Goal: Transaction & Acquisition: Purchase product/service

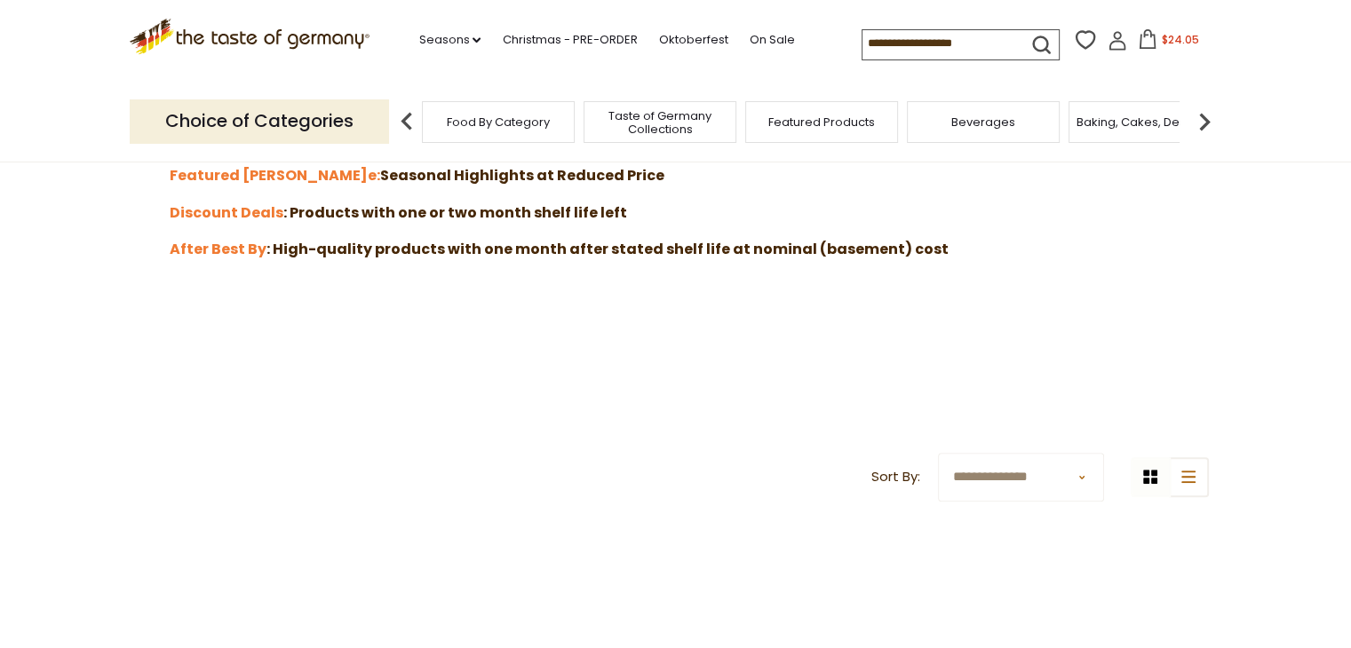
scroll to position [582, 0]
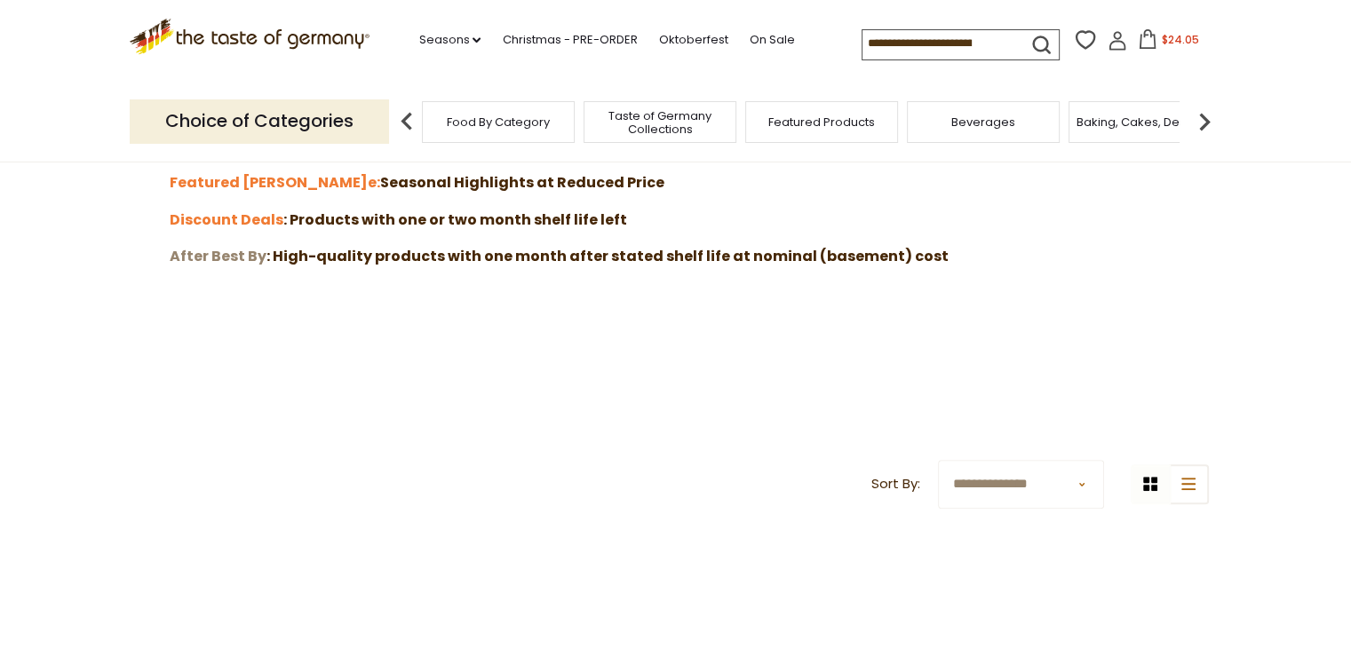
click at [234, 253] on strong "After Best By" at bounding box center [218, 256] width 97 height 20
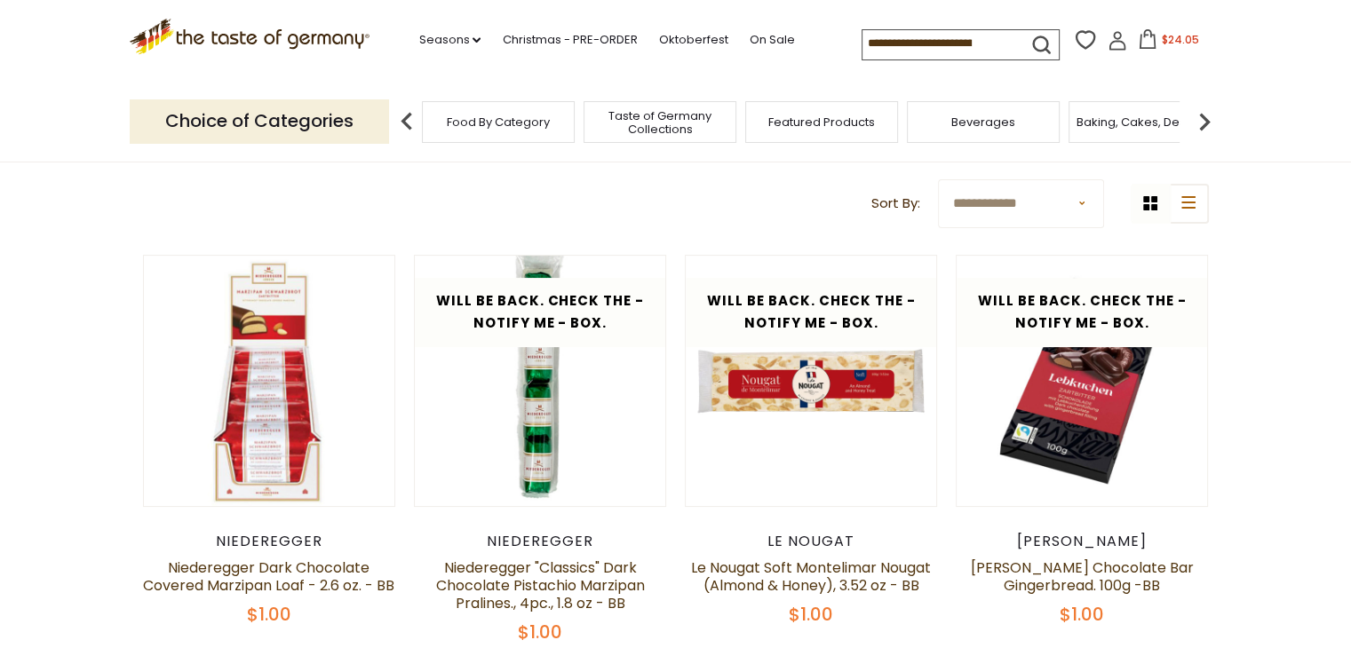
scroll to position [88, 0]
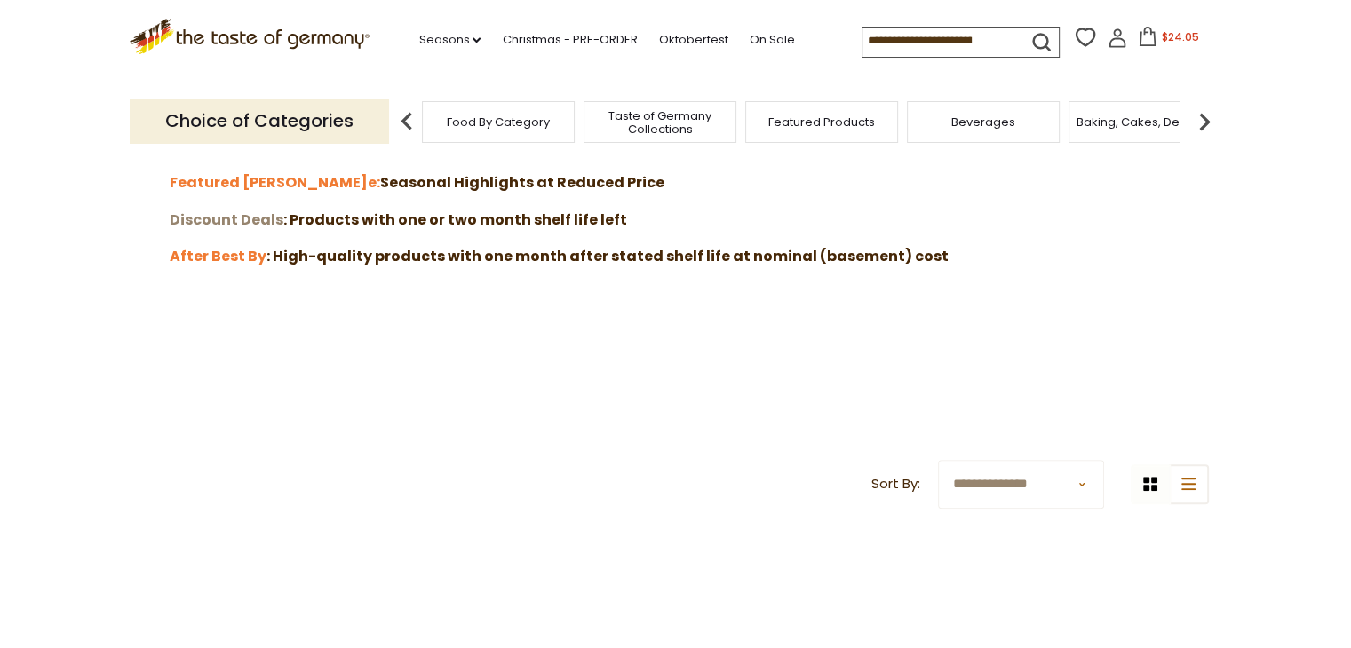
click at [220, 218] on strong "Discount Deals" at bounding box center [227, 220] width 114 height 20
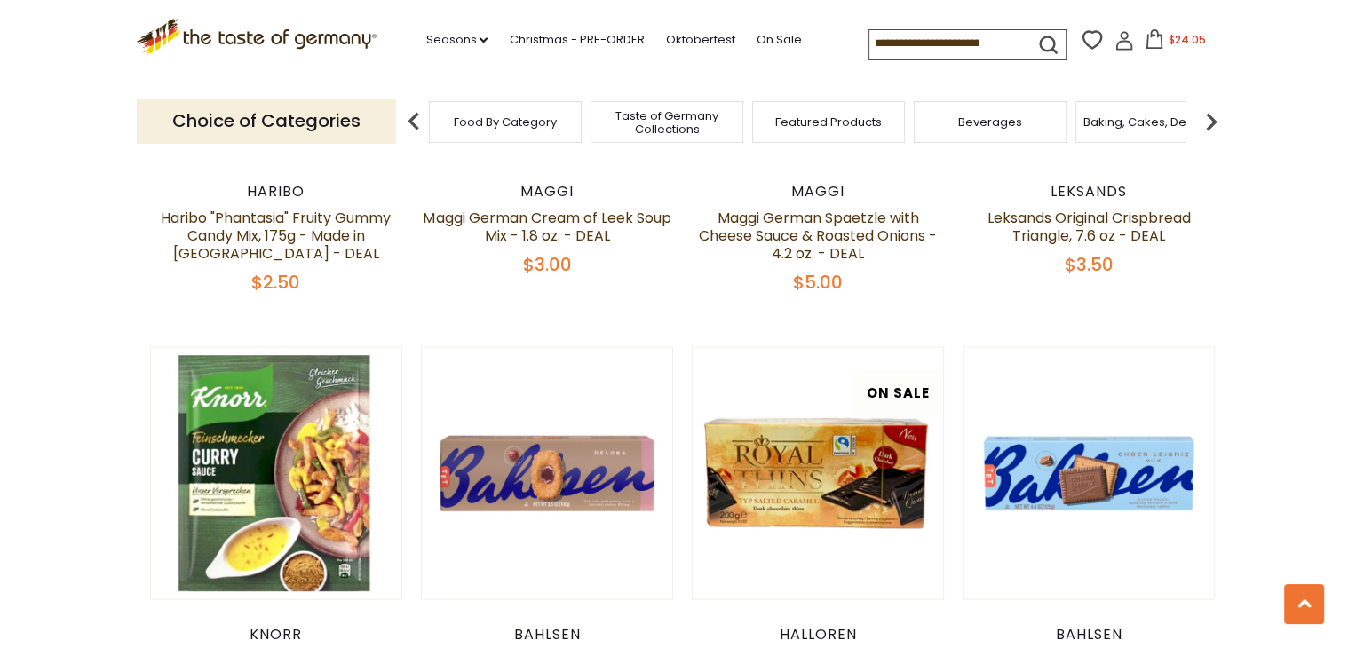
scroll to position [3695, 0]
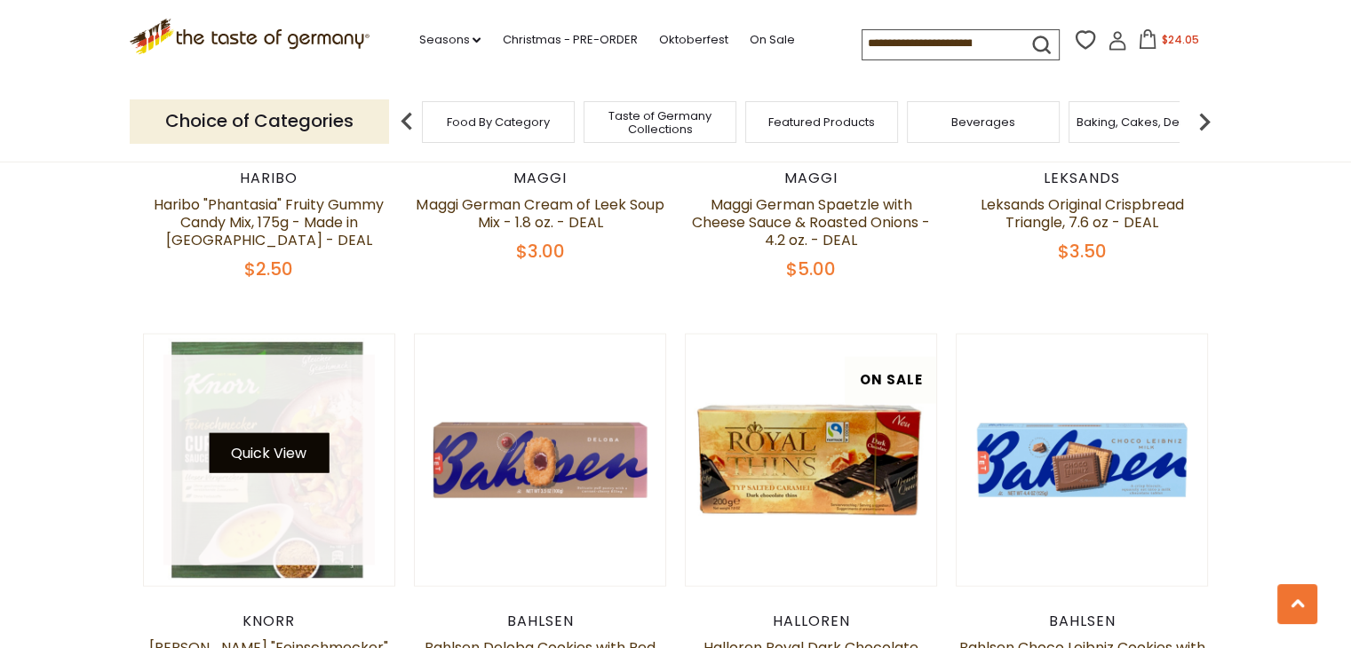
click at [300, 433] on button "Quick View" at bounding box center [269, 453] width 120 height 40
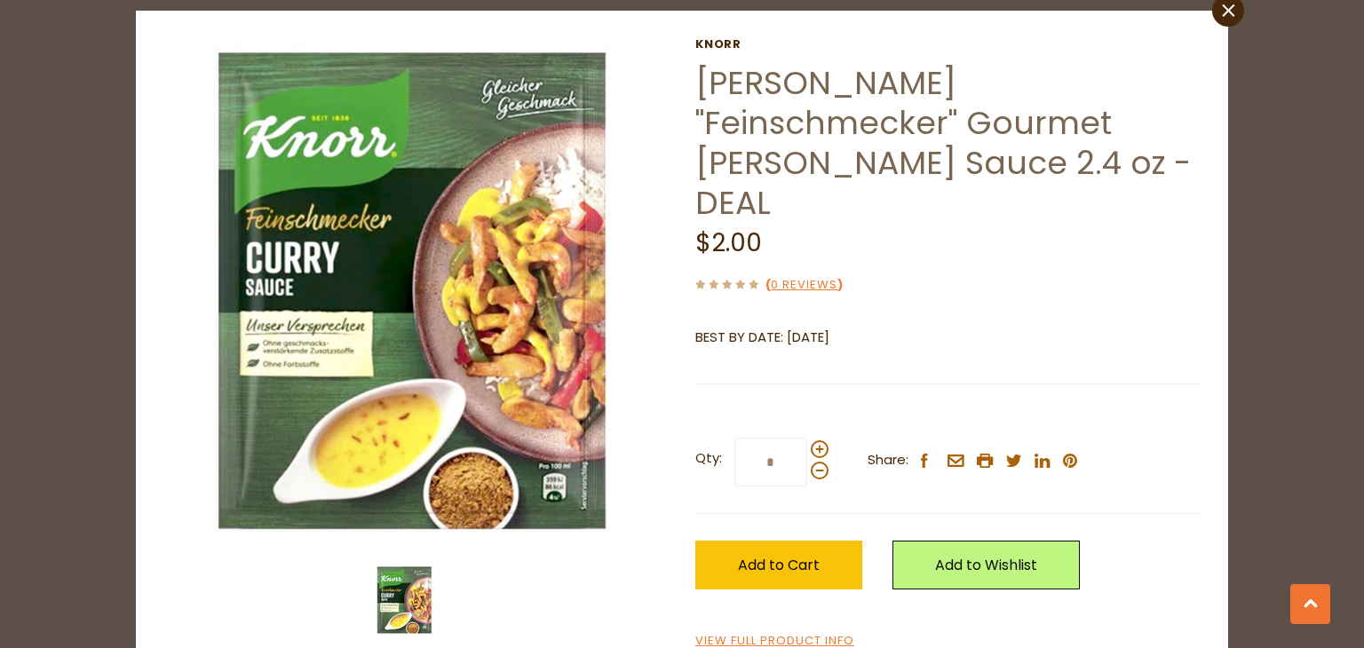
scroll to position [86, 0]
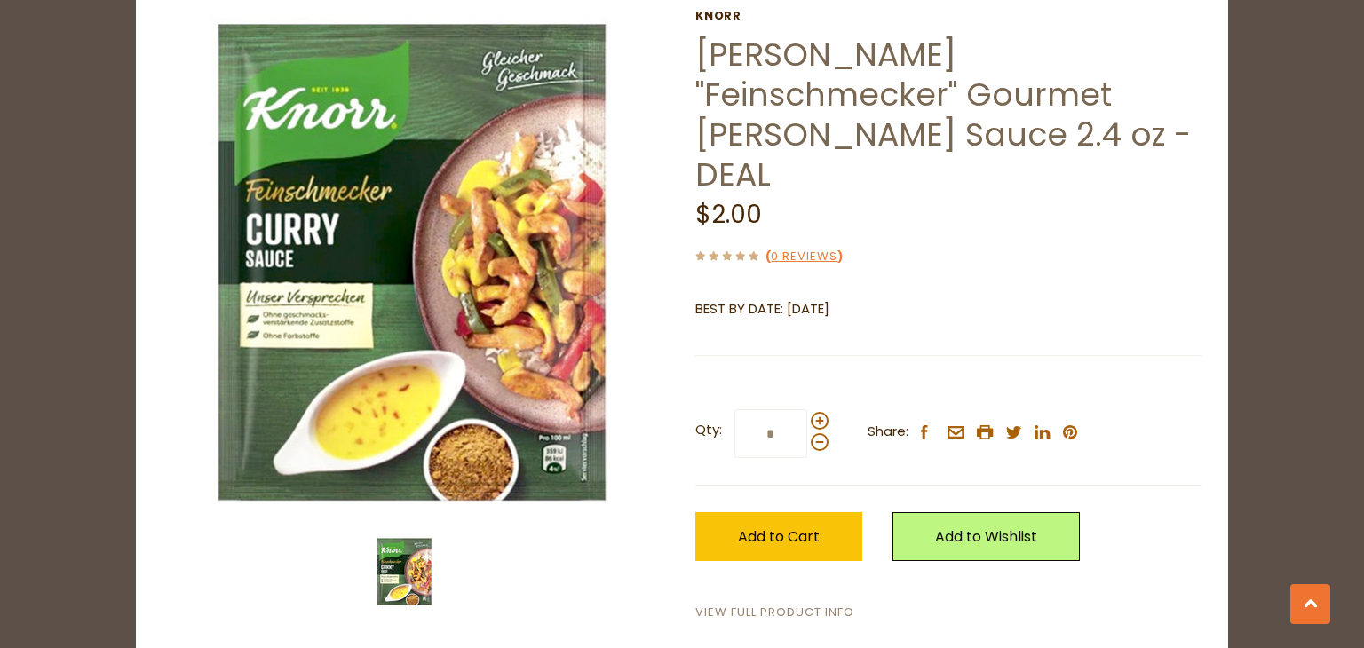
click at [799, 604] on link "View Full Product Info" at bounding box center [774, 613] width 159 height 19
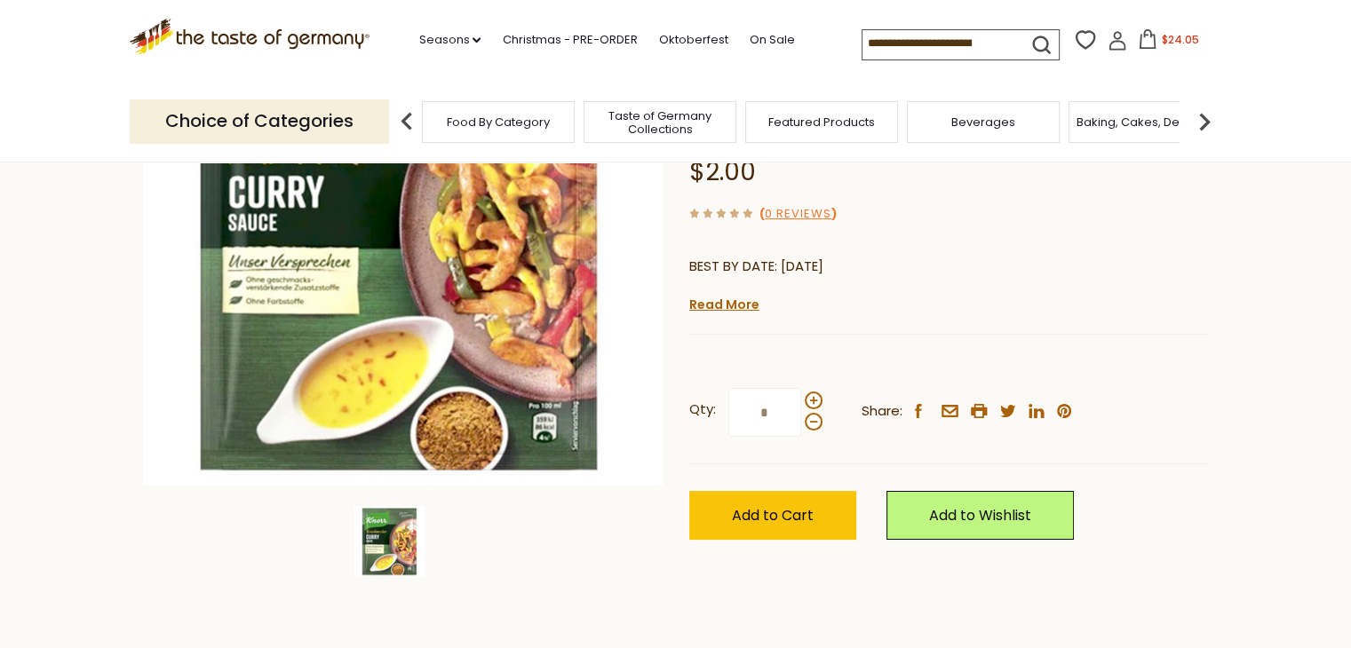
scroll to position [263, 0]
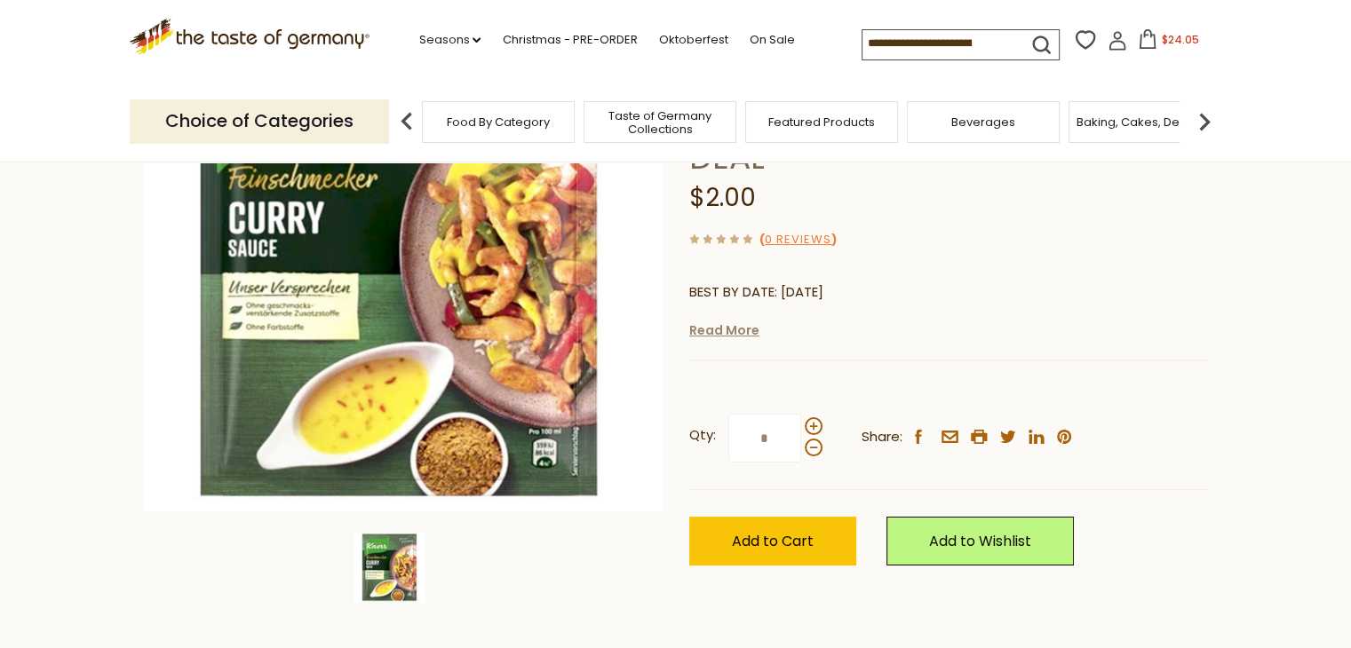
click at [722, 321] on link "Read More" at bounding box center [724, 330] width 70 height 18
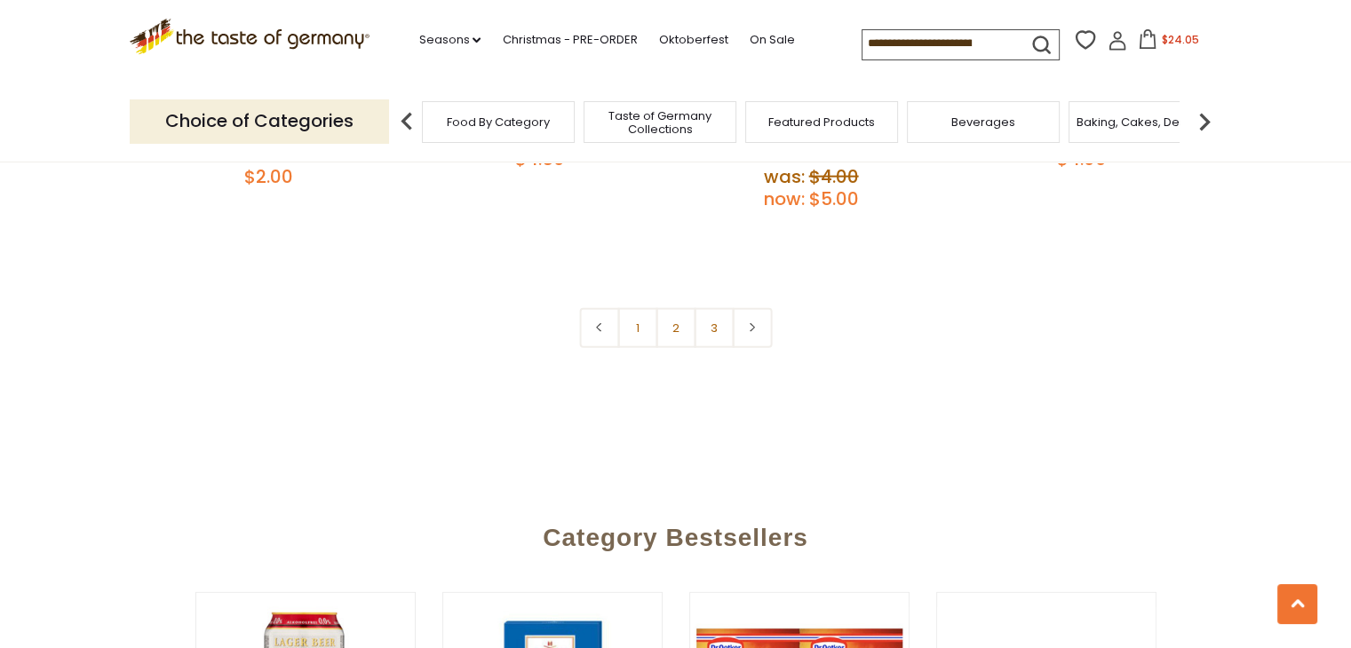
scroll to position [4298, 0]
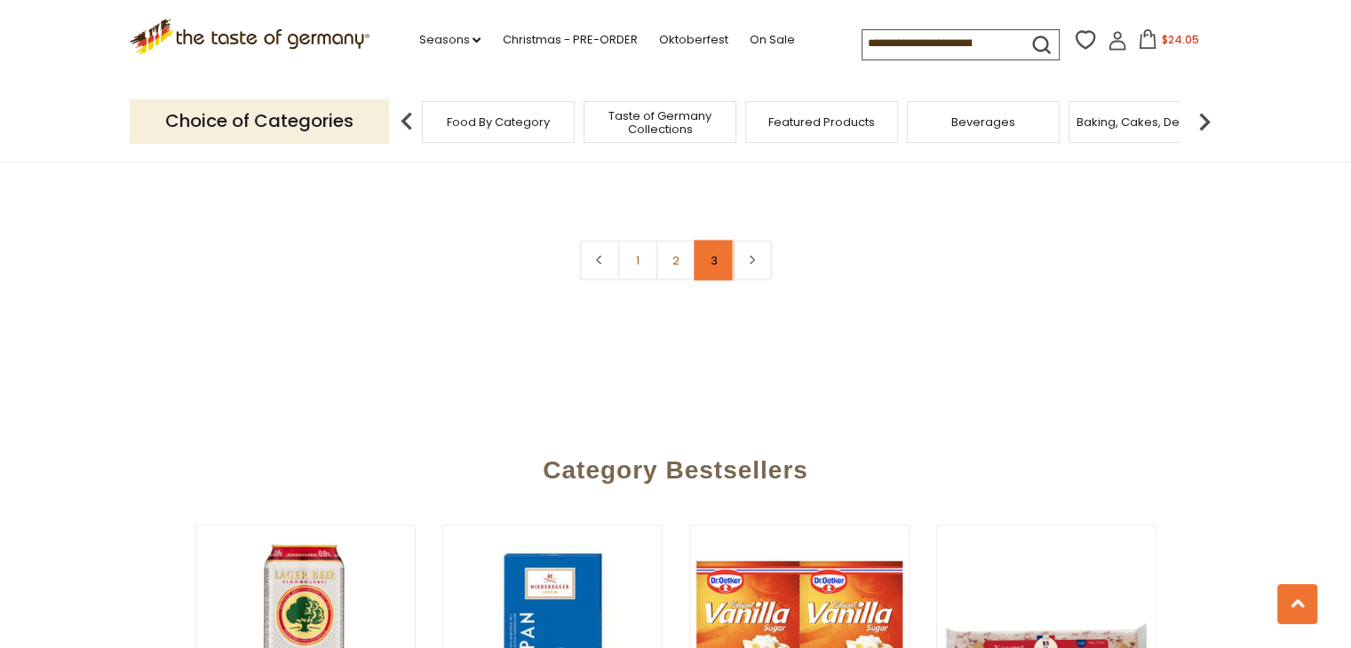
click at [710, 241] on link "3" at bounding box center [713, 261] width 40 height 40
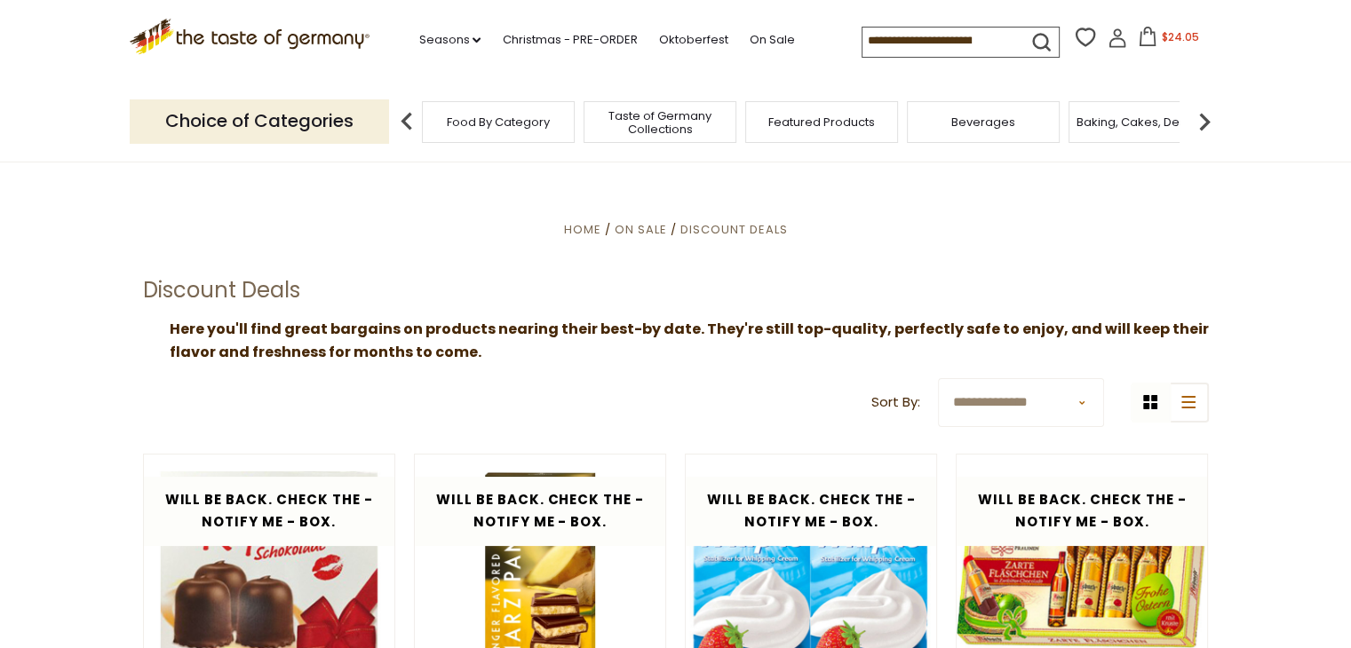
scroll to position [0, 0]
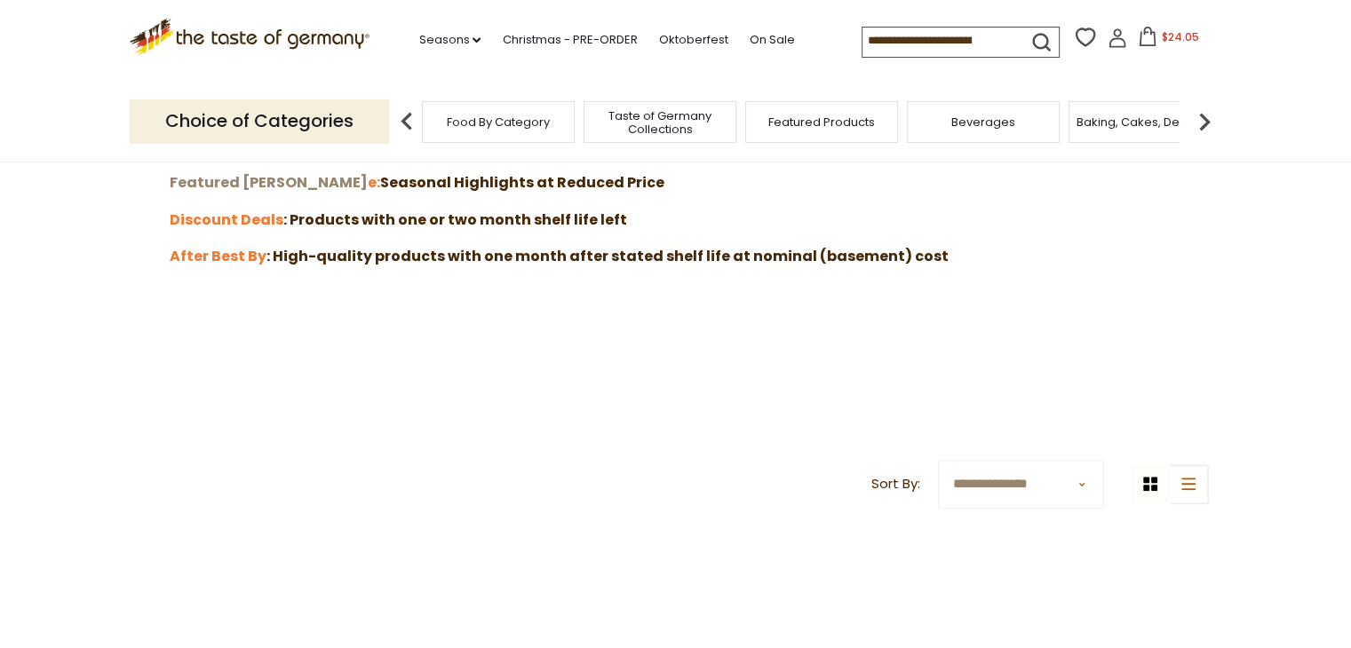
click at [228, 184] on strong "Featured [PERSON_NAME]" at bounding box center [269, 182] width 198 height 20
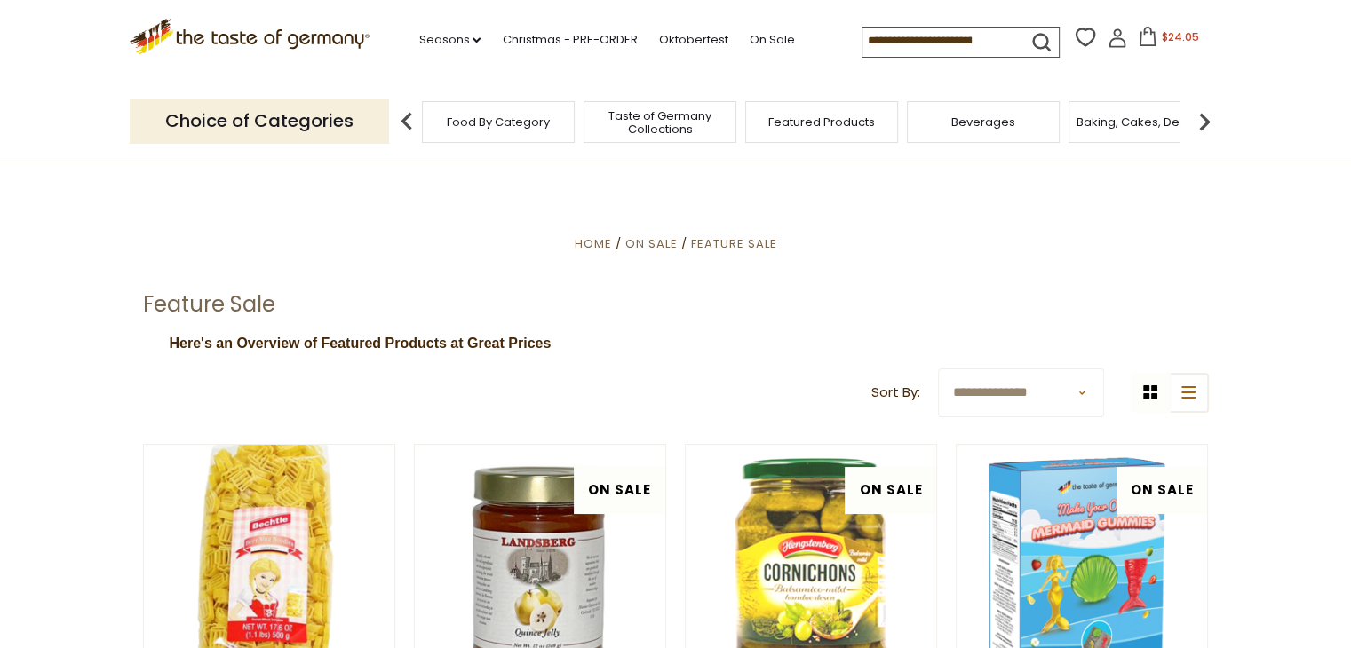
click at [1203, 118] on img at bounding box center [1204, 122] width 36 height 36
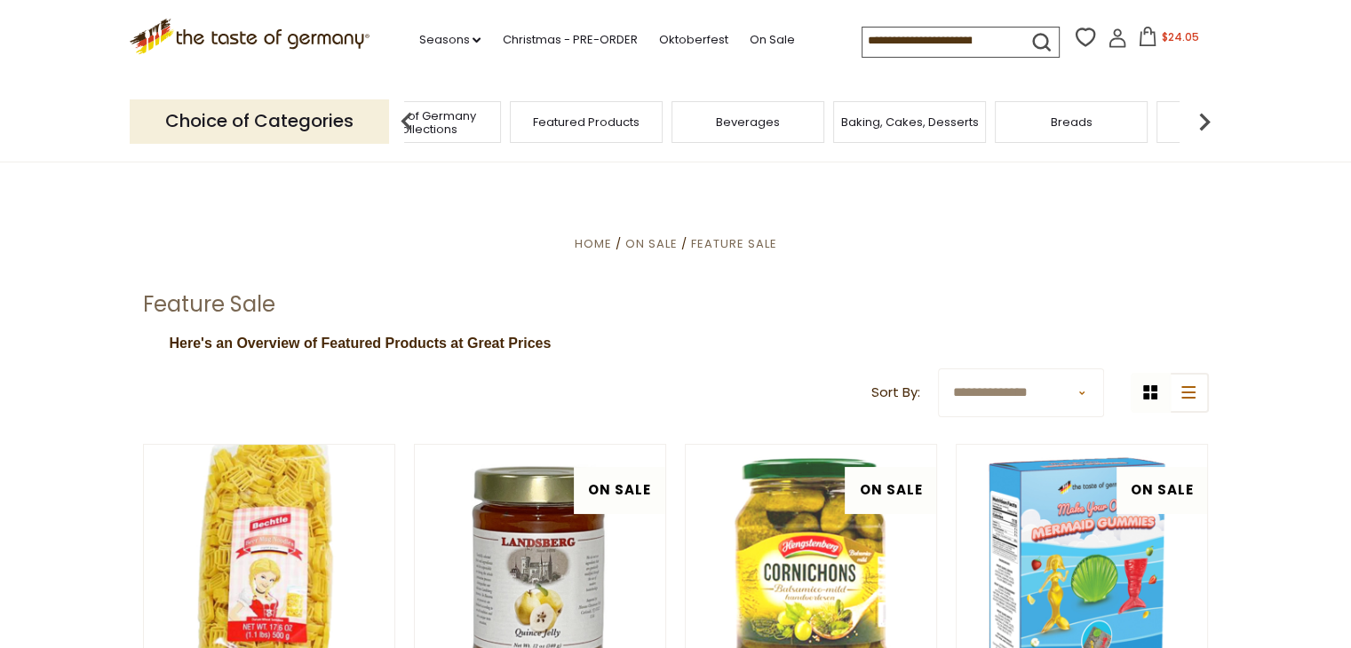
click at [1203, 118] on img at bounding box center [1204, 122] width 36 height 36
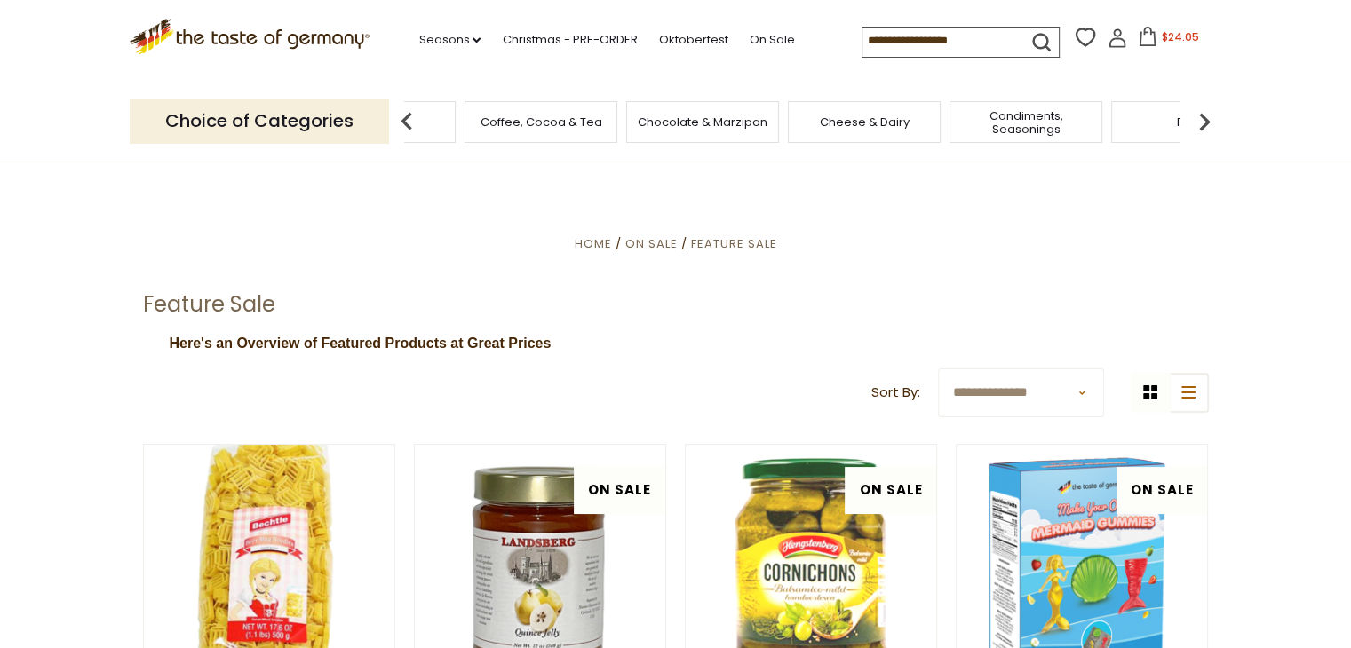
click at [1203, 118] on img at bounding box center [1204, 122] width 36 height 36
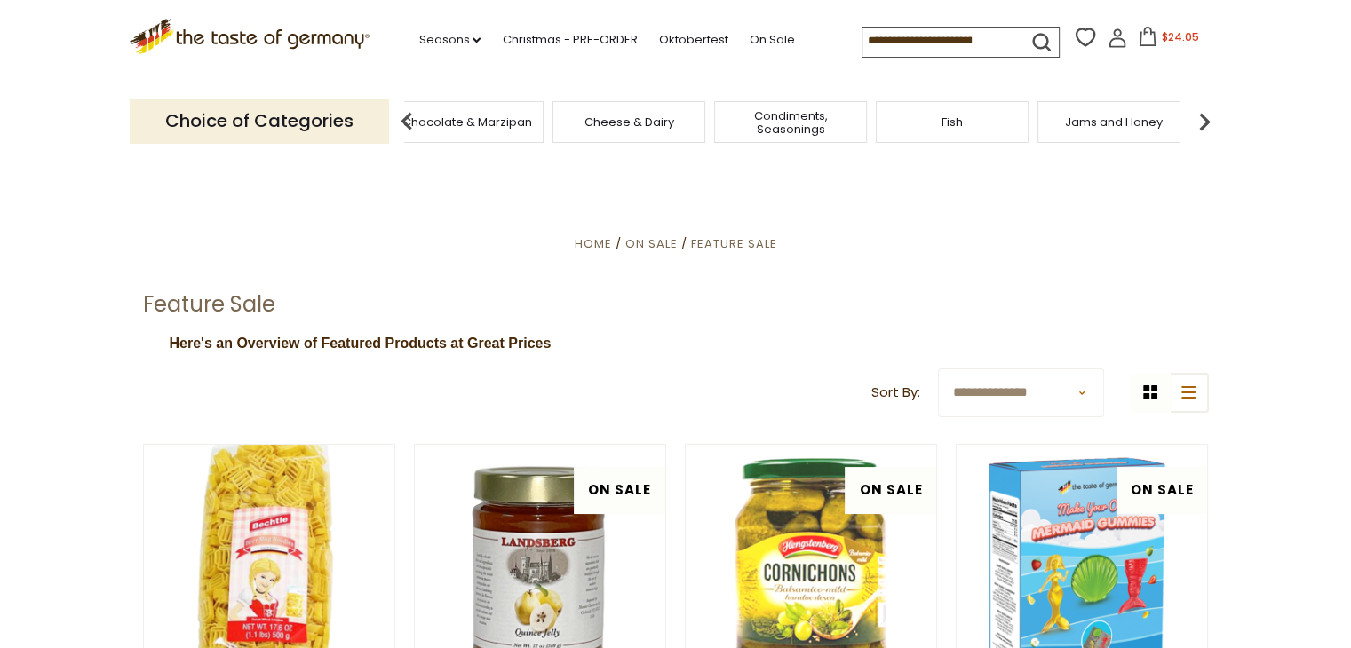
click at [1203, 118] on img at bounding box center [1204, 122] width 36 height 36
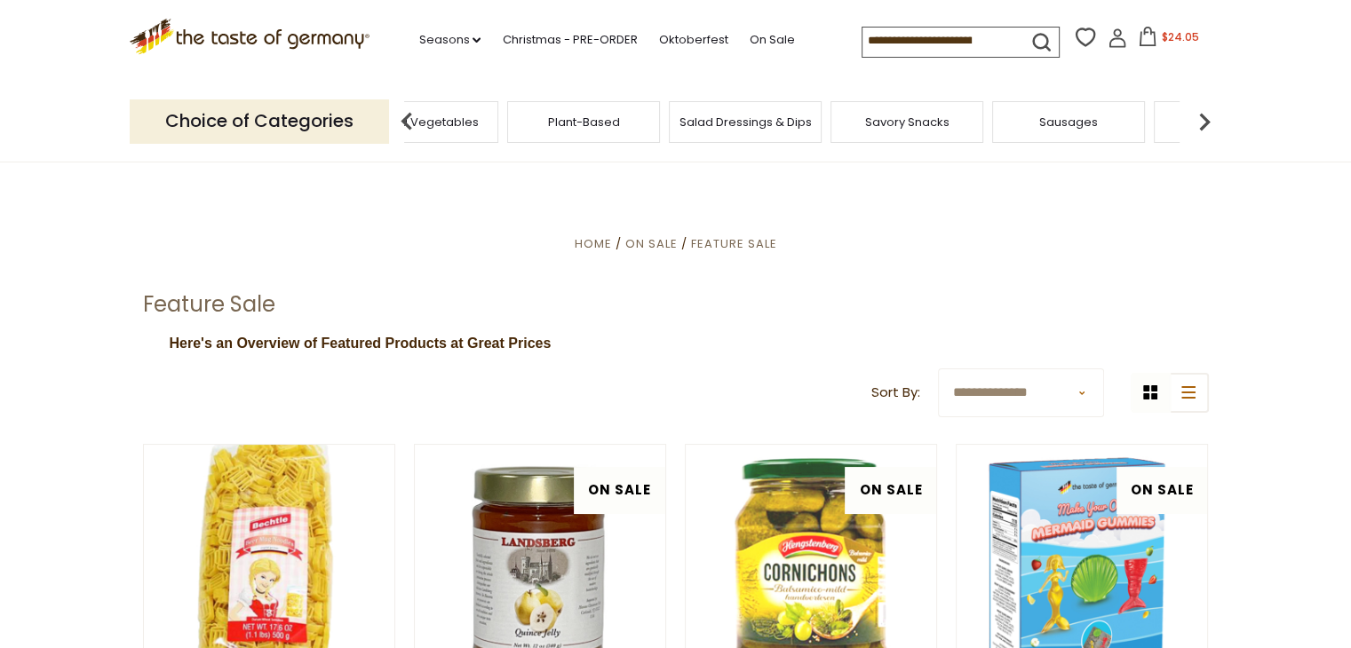
click at [1203, 118] on img at bounding box center [1204, 122] width 36 height 36
click at [1198, 123] on img at bounding box center [1204, 122] width 36 height 36
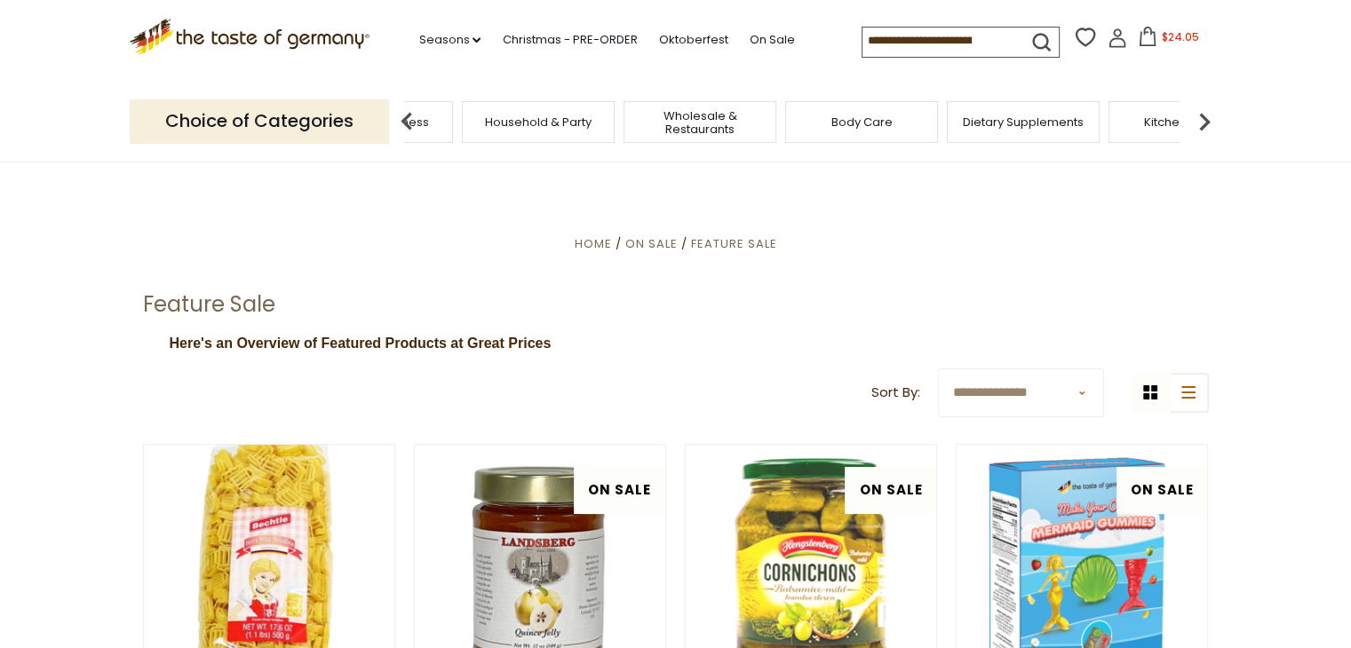
click at [1198, 123] on img at bounding box center [1204, 122] width 36 height 36
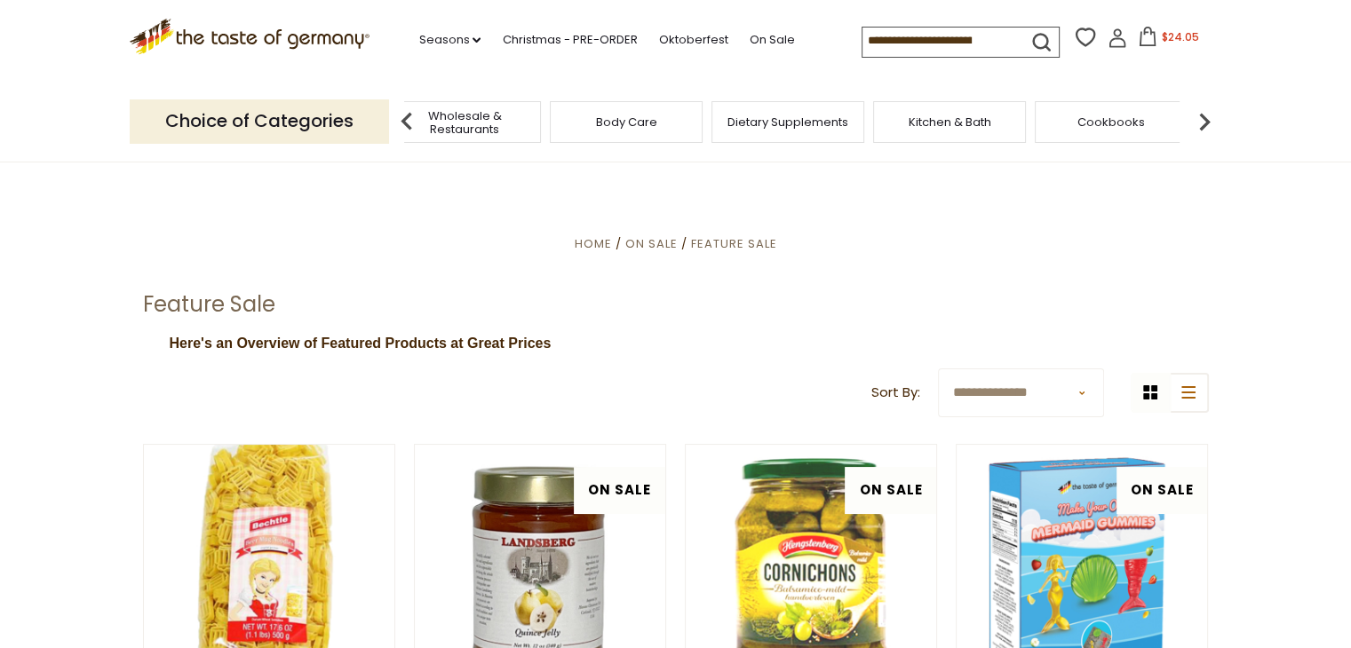
click at [1198, 123] on img at bounding box center [1204, 122] width 36 height 36
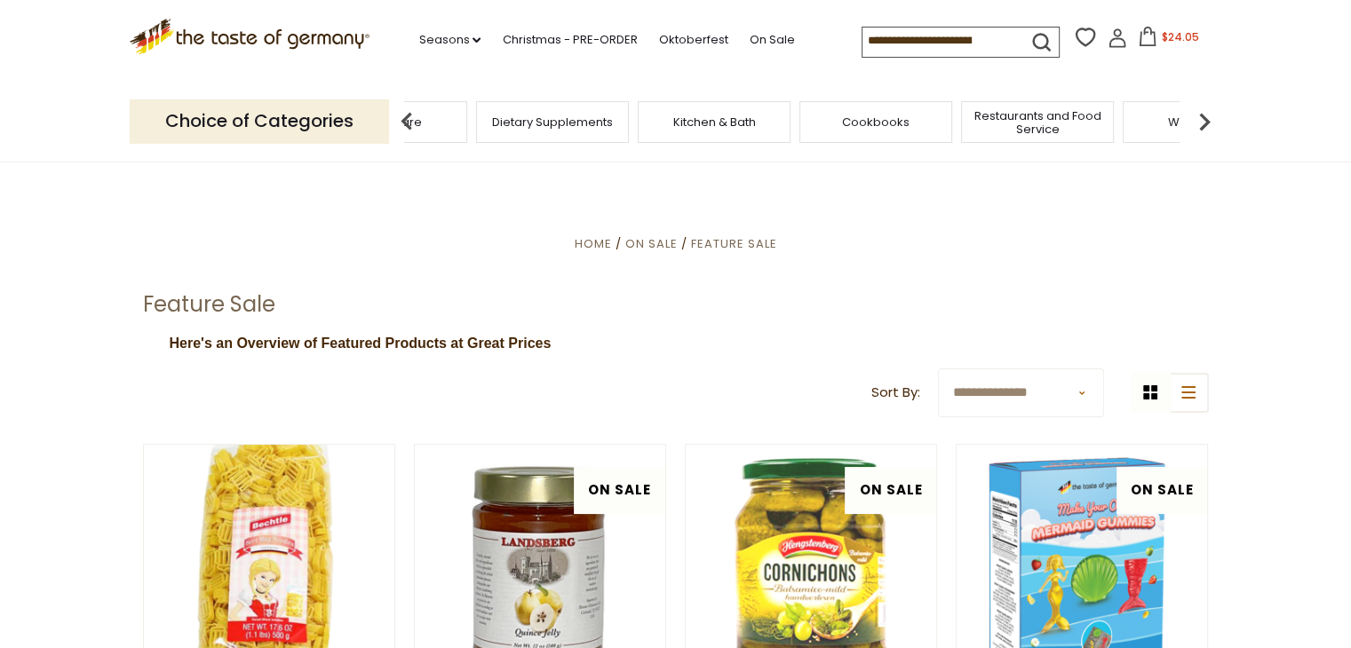
click at [1198, 123] on img at bounding box center [1204, 122] width 36 height 36
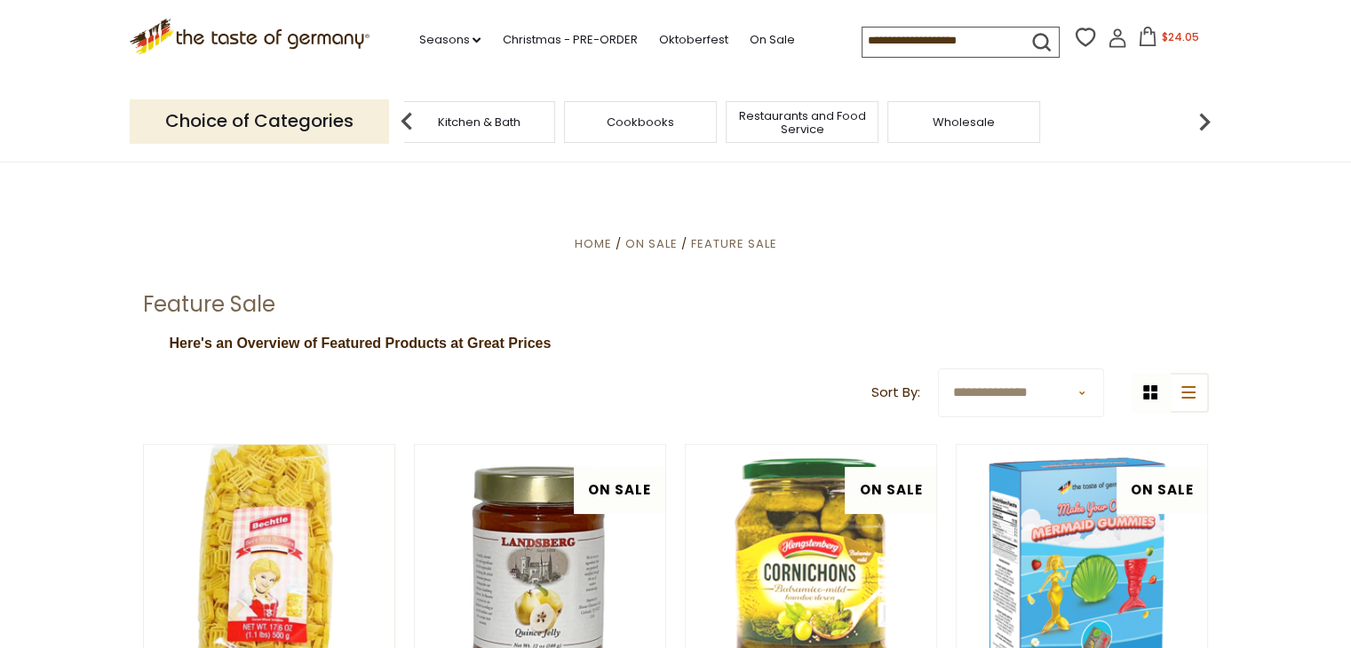
click at [455, 124] on span "Kitchen & Bath" at bounding box center [479, 121] width 83 height 13
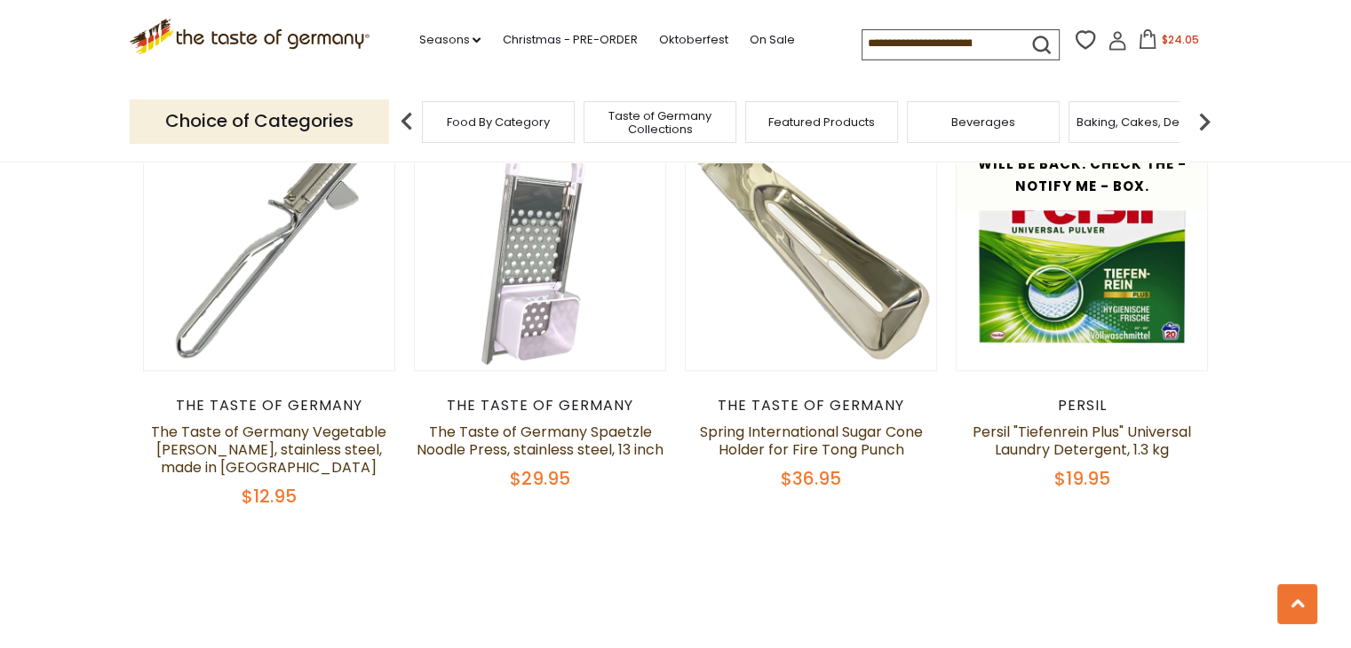
scroll to position [1536, 0]
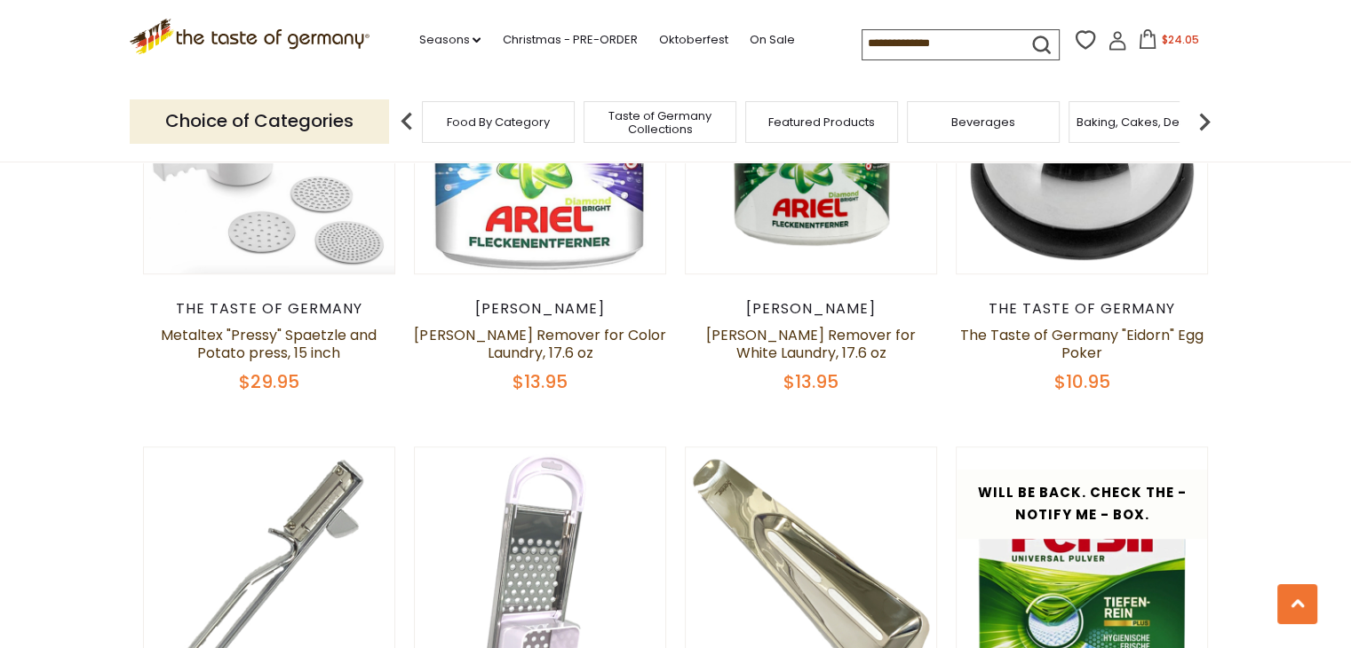
drag, startPoint x: 1356, startPoint y: 79, endPoint x: 1272, endPoint y: 297, distance: 233.0
click at [1272, 297] on html "star arrow-up arrow-left arrow-right close arrow-down search check-mark plus mi…" at bounding box center [675, 492] width 1351 height 3392
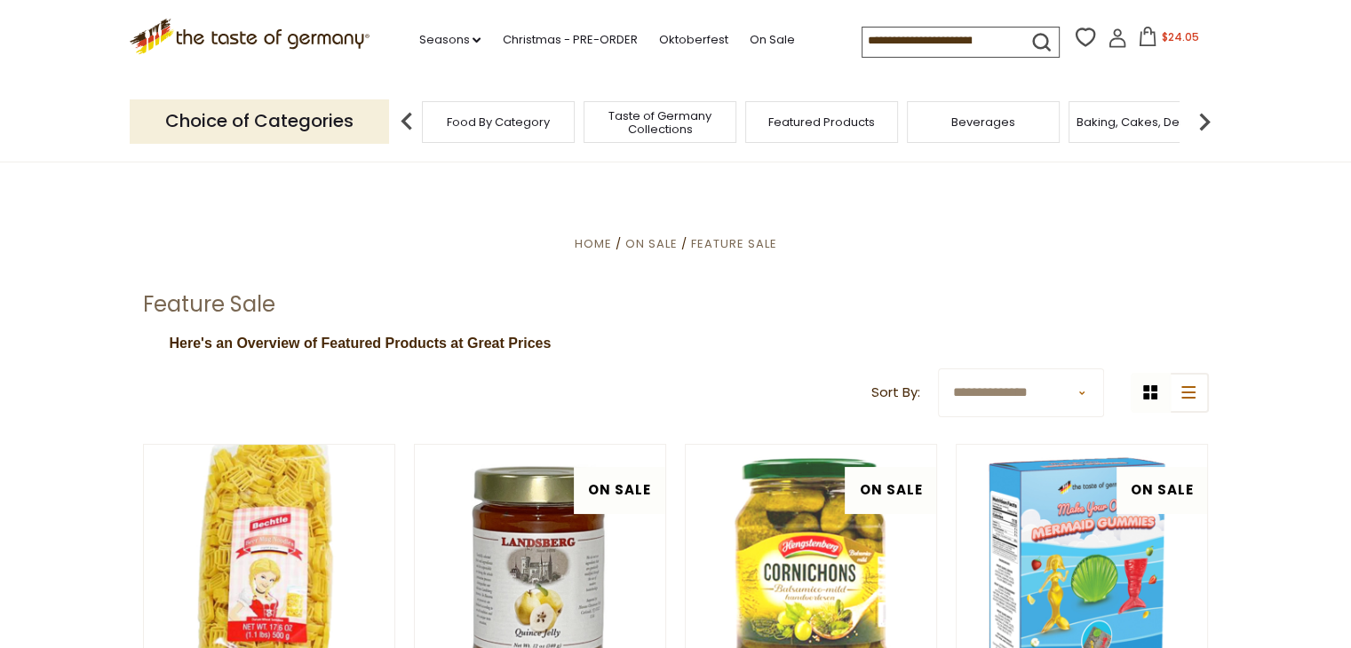
click at [1204, 128] on img at bounding box center [1204, 122] width 36 height 36
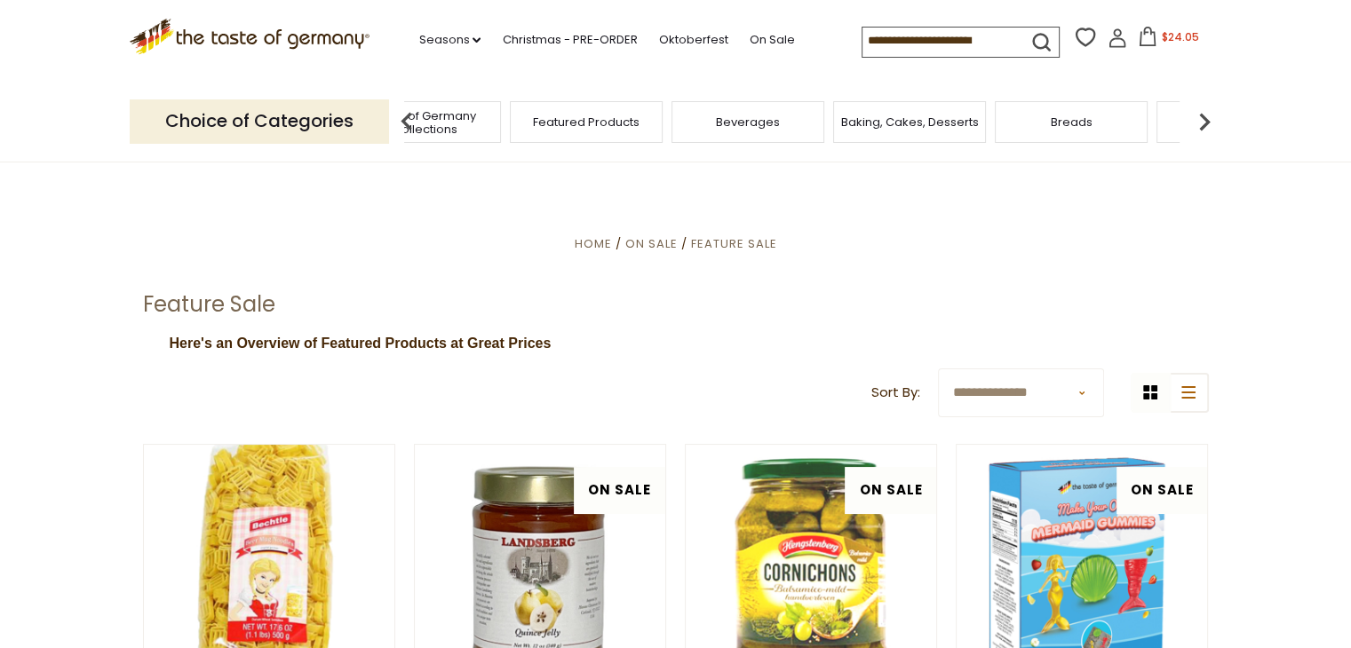
click at [1204, 128] on img at bounding box center [1204, 122] width 36 height 36
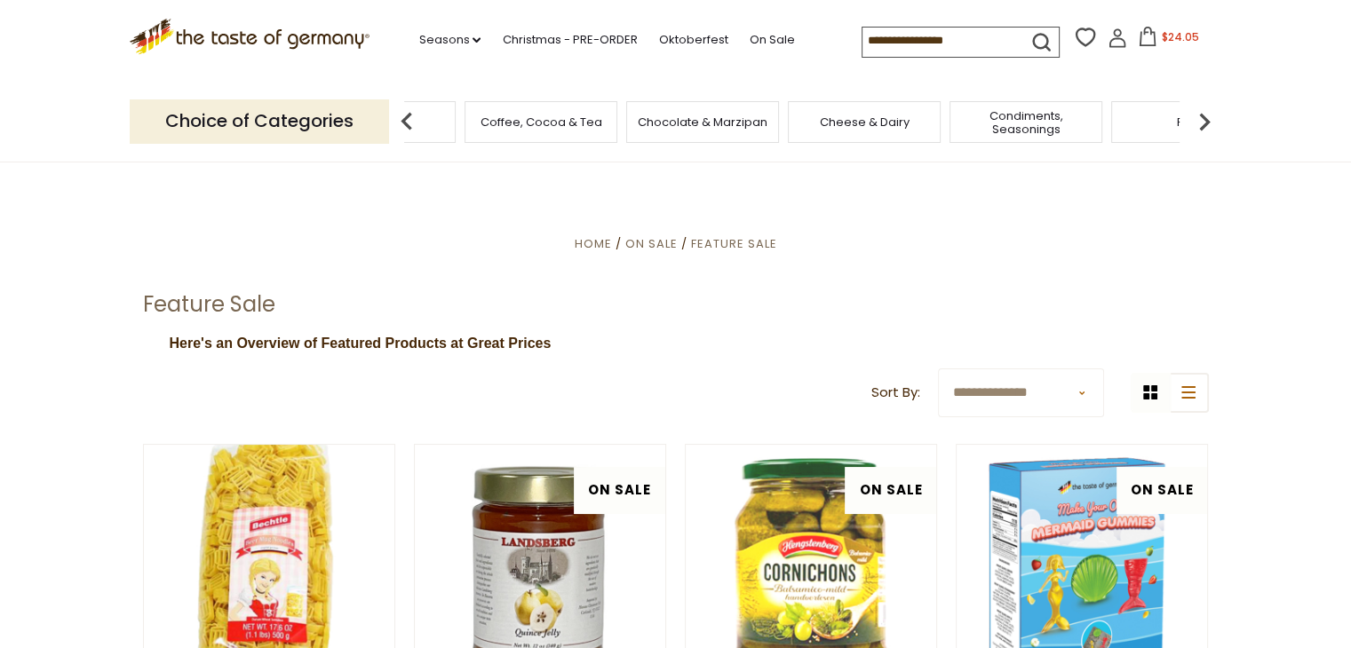
click at [1204, 128] on img at bounding box center [1204, 122] width 36 height 36
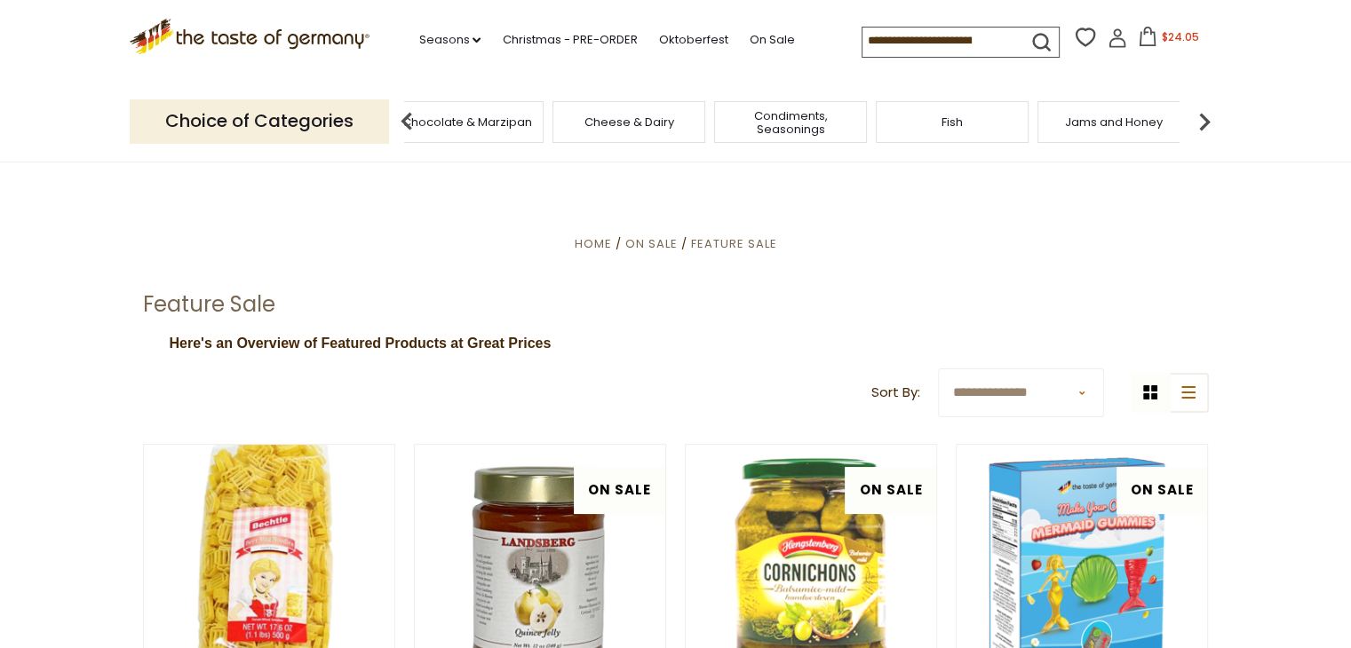
click at [1204, 128] on img at bounding box center [1204, 122] width 36 height 36
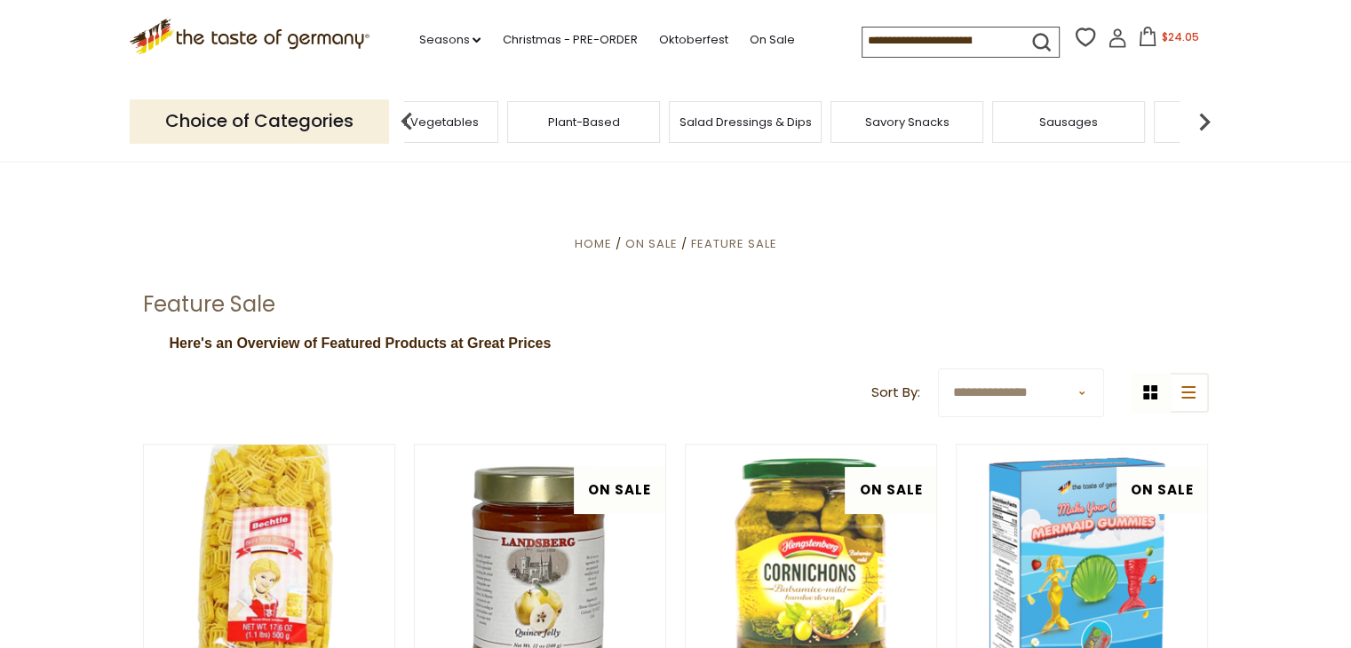
click at [1204, 128] on img at bounding box center [1204, 122] width 36 height 36
click at [886, 134] on div "Health & Wellness" at bounding box center [860, 122] width 153 height 42
click at [856, 125] on span "Health & Wellness" at bounding box center [861, 121] width 104 height 13
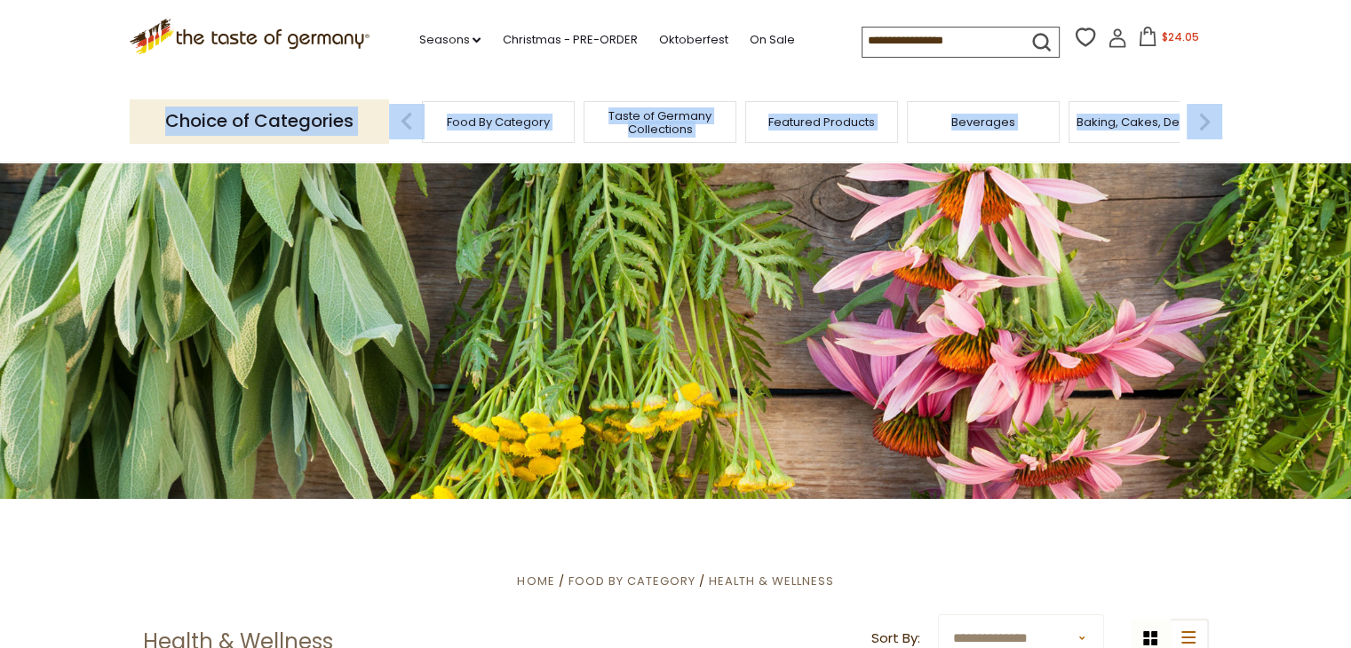
drag, startPoint x: 1350, startPoint y: 48, endPoint x: 1354, endPoint y: 99, distance: 50.8
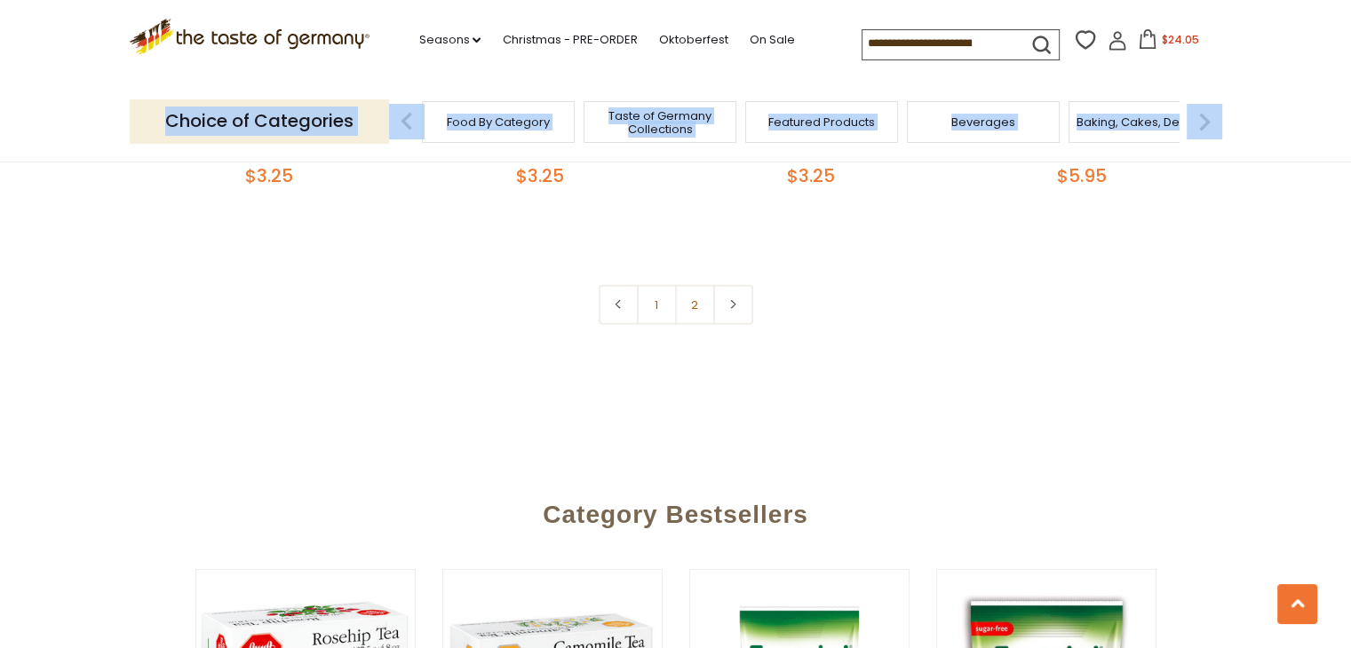
scroll to position [4426, 0]
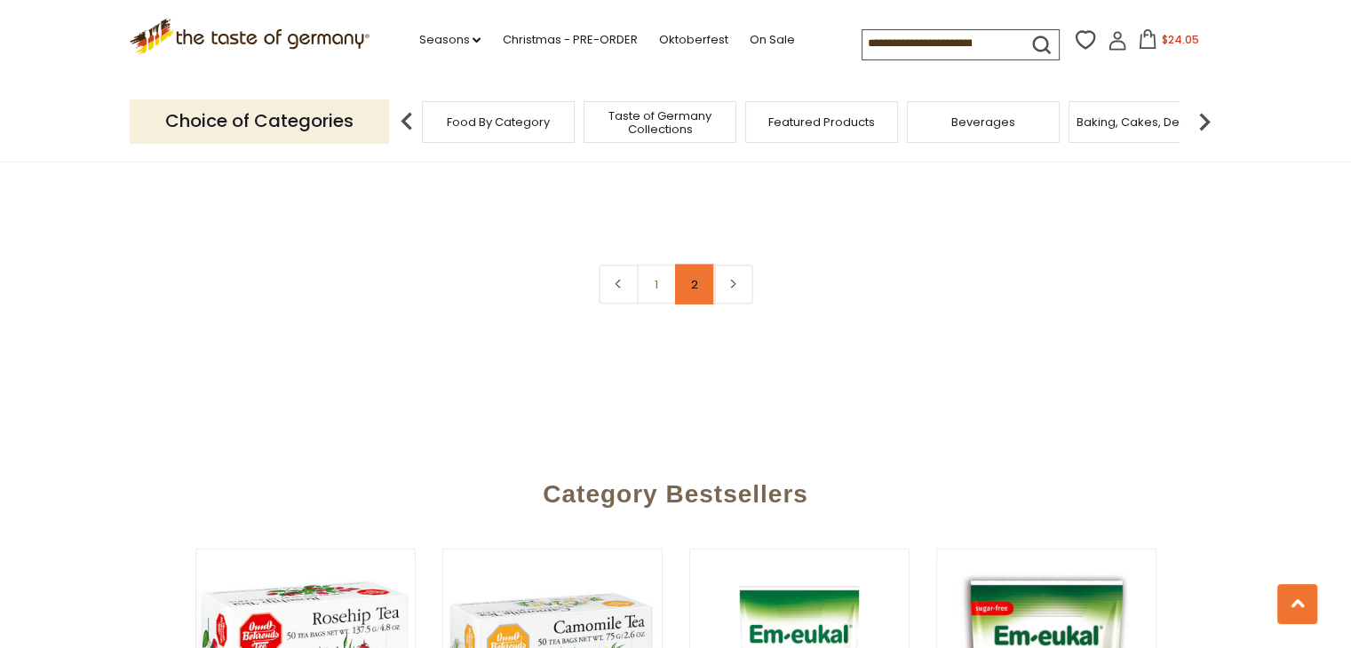
click at [697, 265] on link "2" at bounding box center [695, 285] width 40 height 40
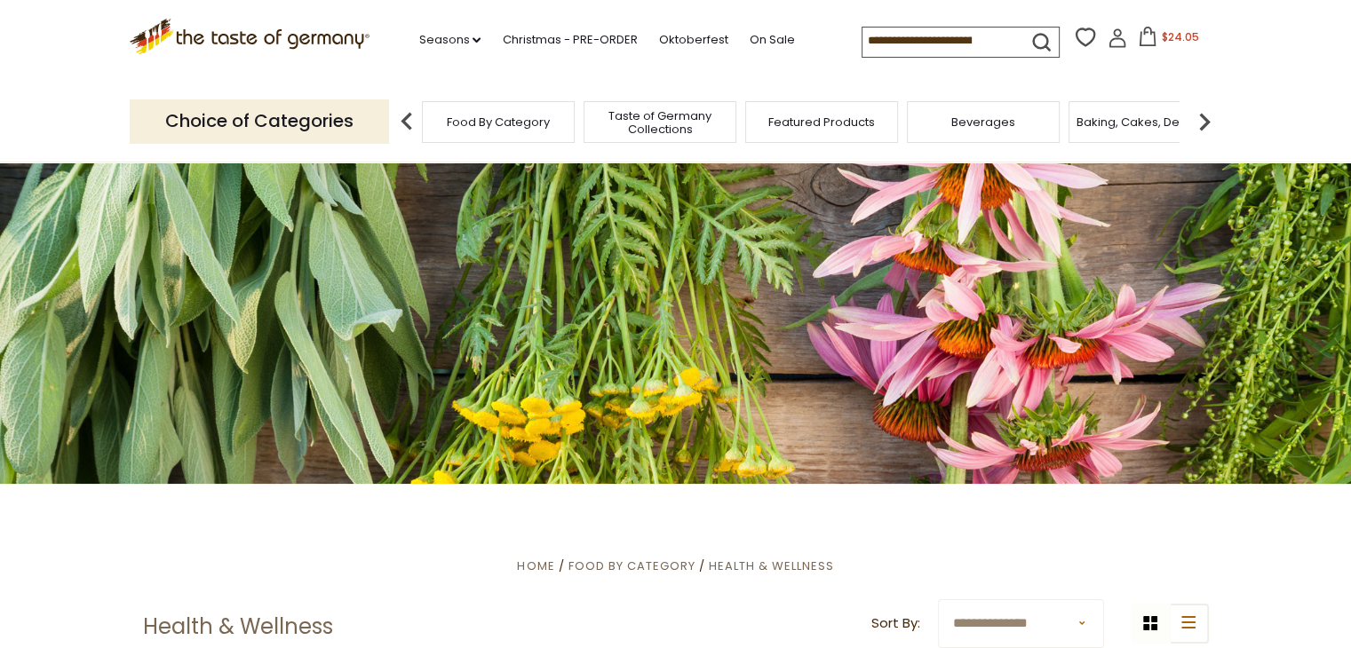
scroll to position [4, 0]
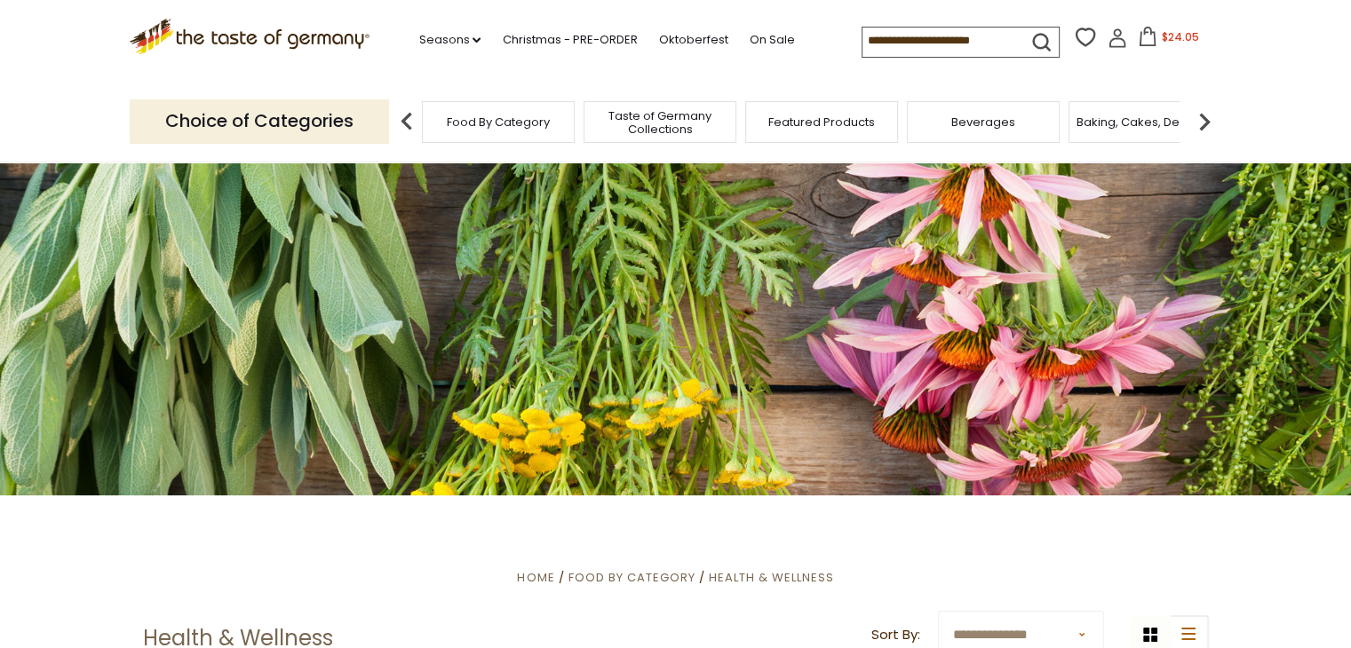
click at [949, 40] on input at bounding box center [937, 40] width 150 height 25
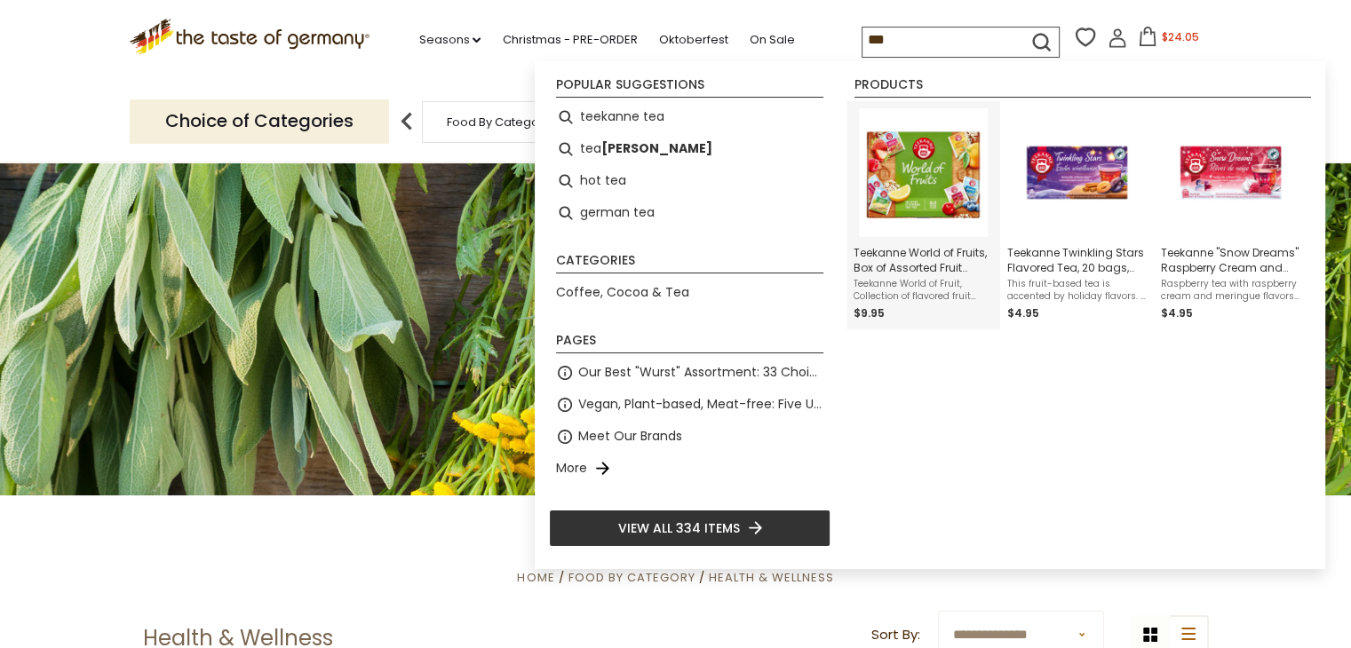
type input "***"
click at [905, 184] on img "Teekanne World of Fruits, Box of Assorted Fruit Flavored Tea, 30 bags, 68.75 gr…" at bounding box center [923, 172] width 129 height 129
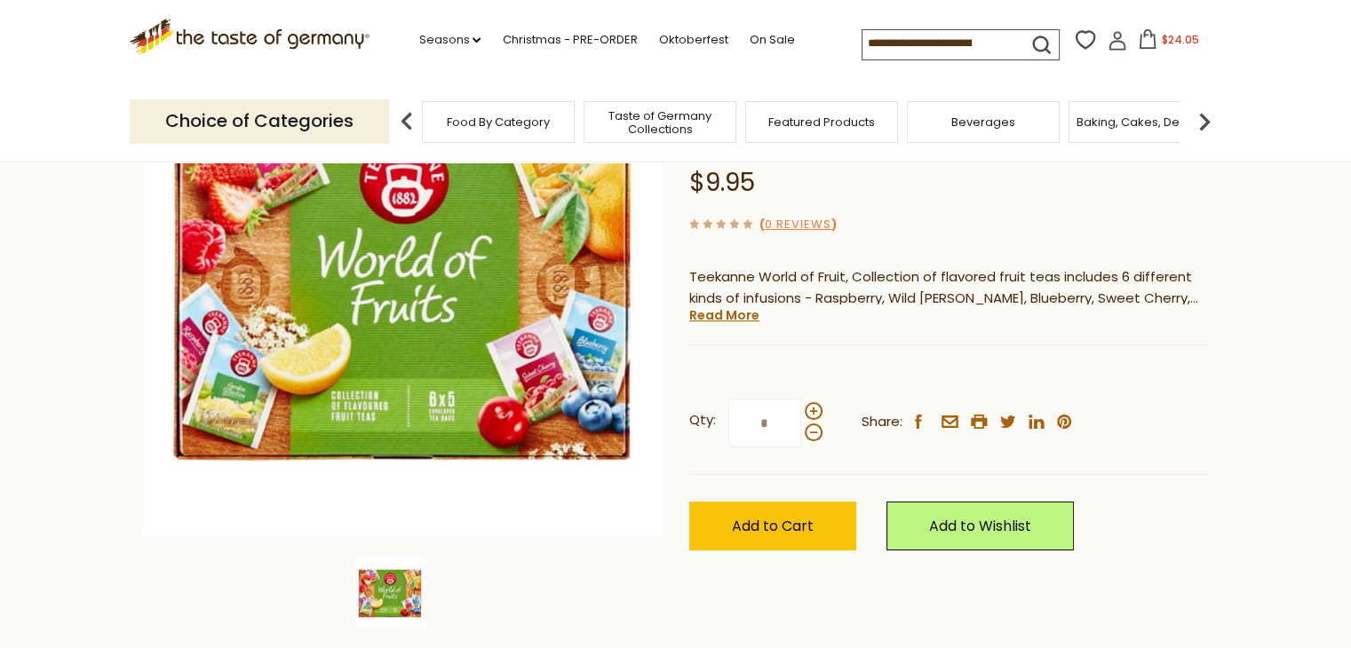
scroll to position [242, 0]
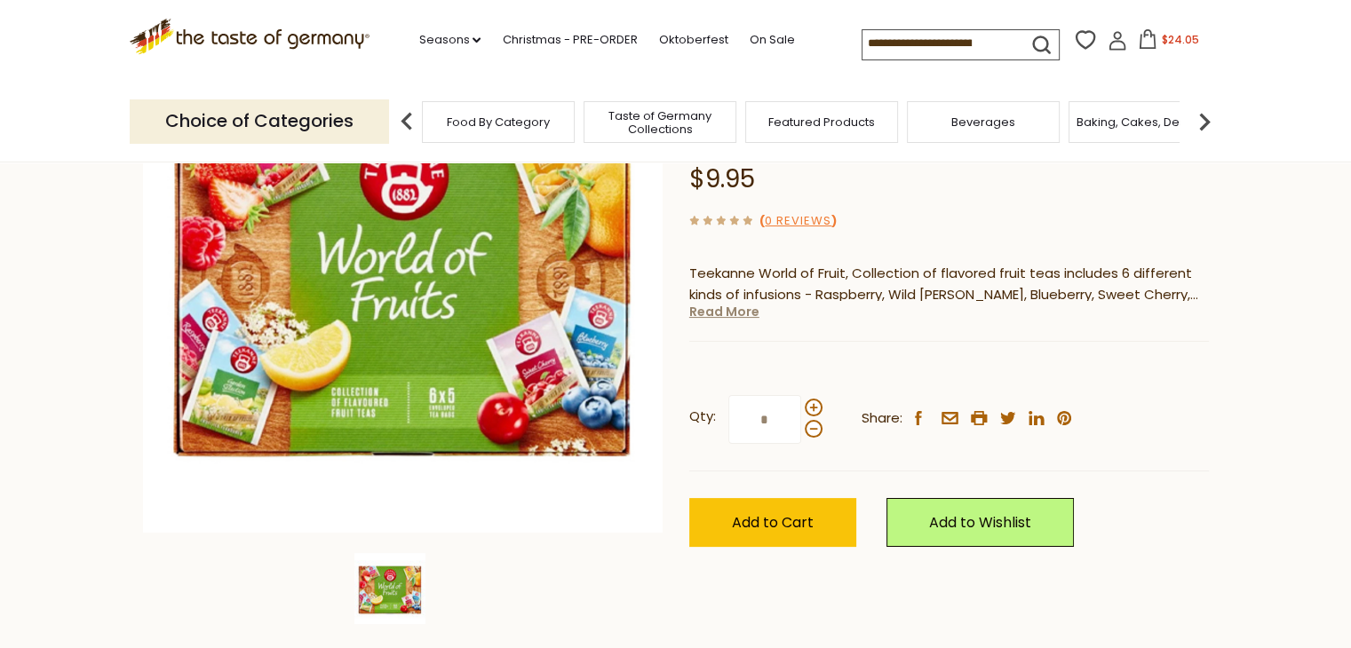
click at [714, 310] on link "Read More" at bounding box center [724, 312] width 70 height 18
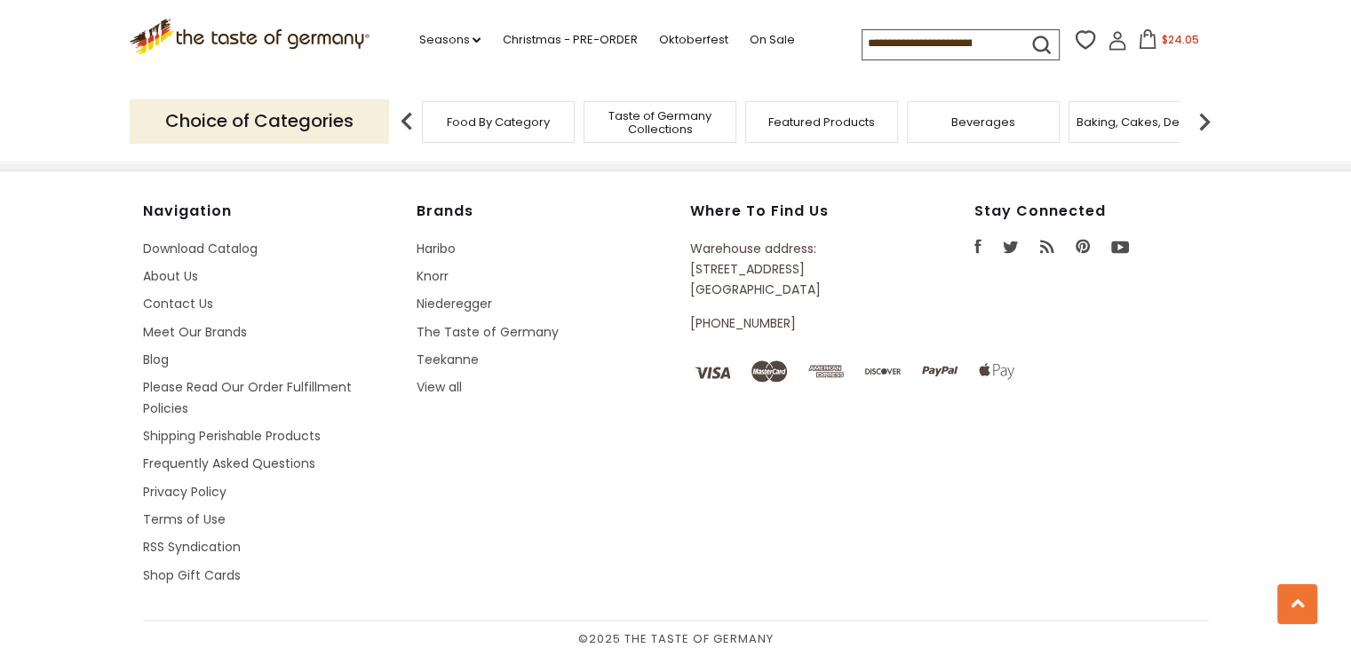
scroll to position [2582, 0]
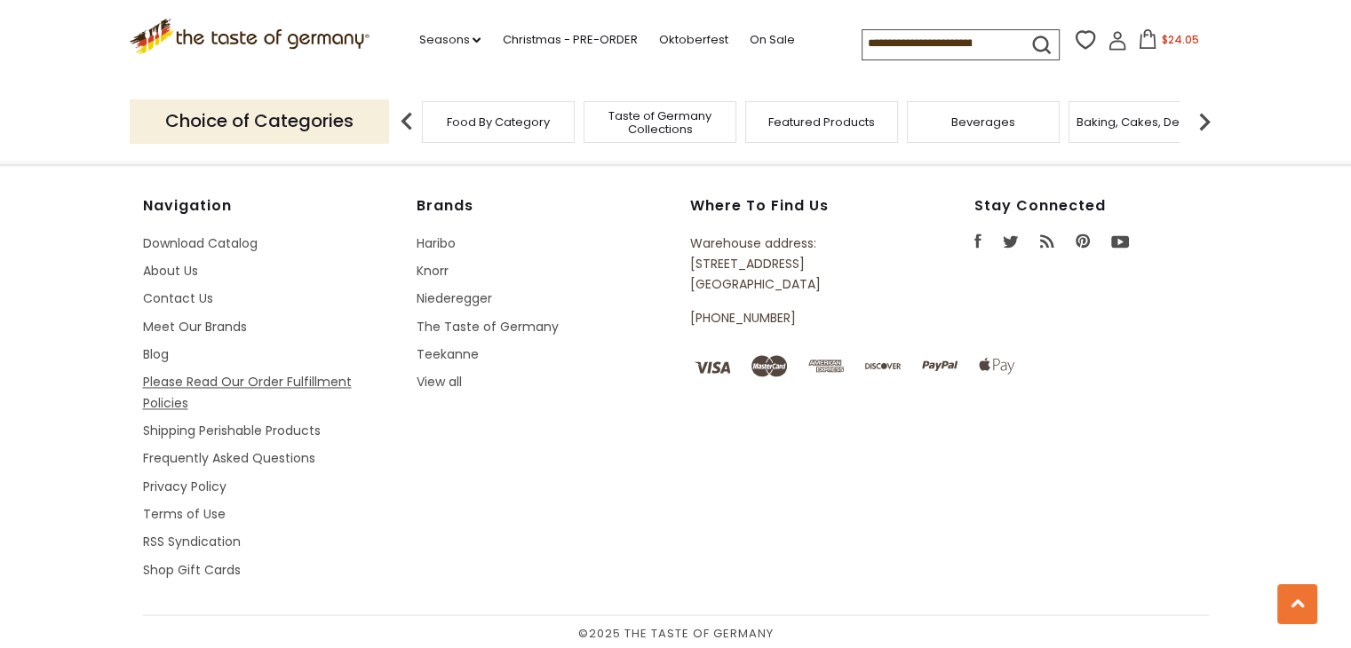
click at [249, 374] on link "Please Read Our Order Fulfillment Policies" at bounding box center [247, 392] width 209 height 38
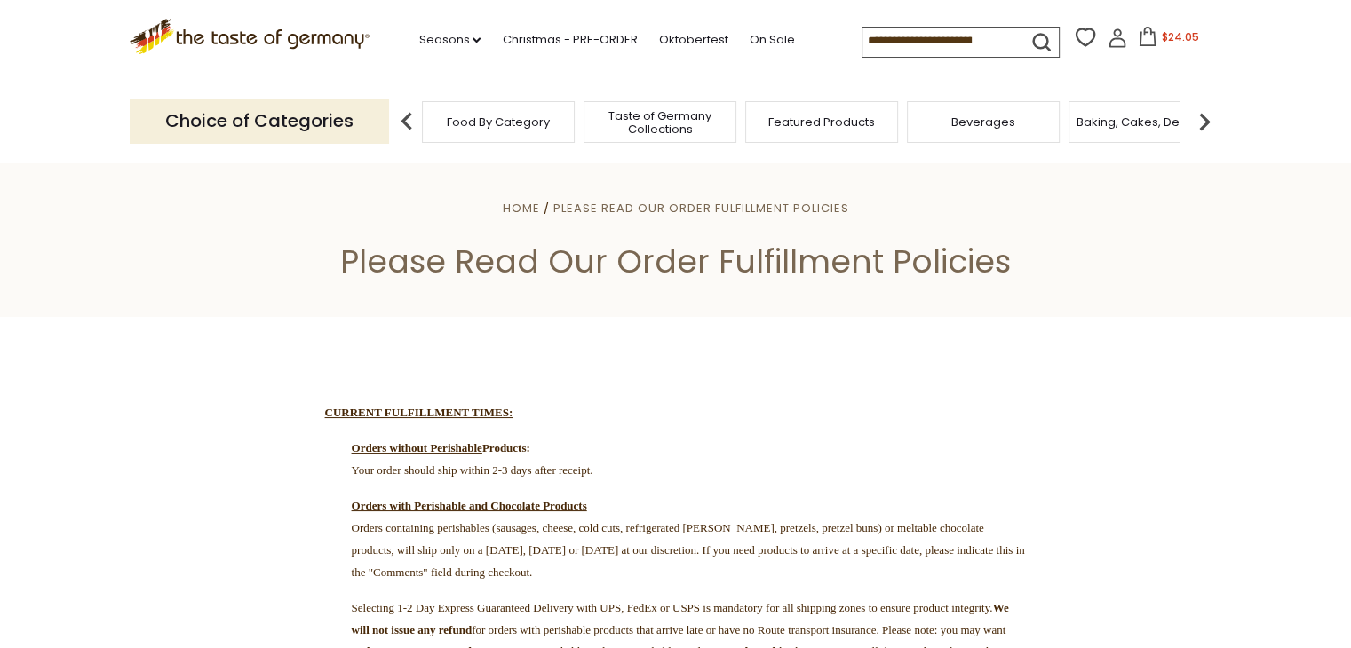
click at [1140, 40] on icon at bounding box center [1147, 37] width 20 height 20
